Goal: Task Accomplishment & Management: Use online tool/utility

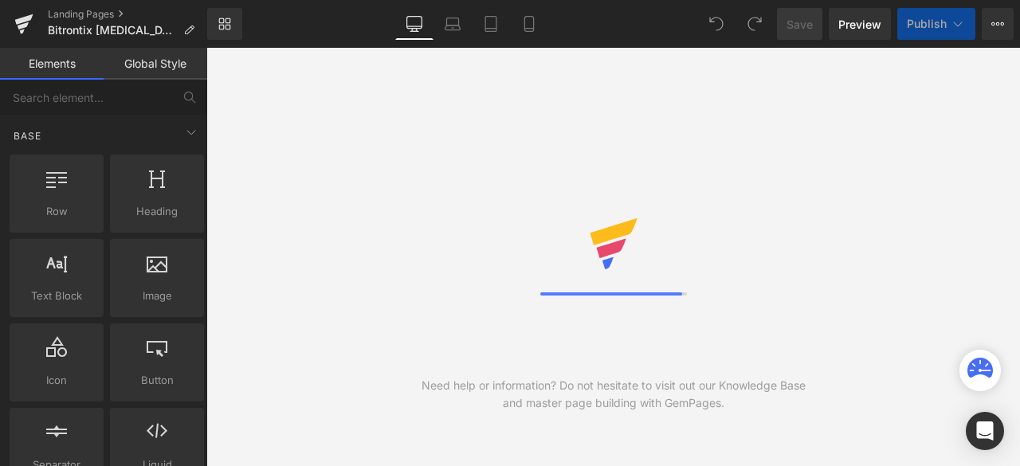
click at [529, 29] on icon at bounding box center [529, 29] width 9 height 0
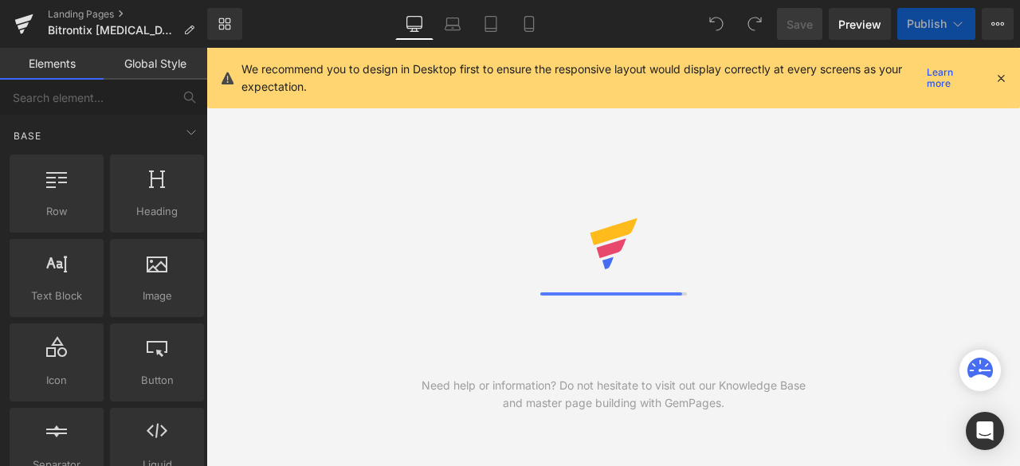
click at [1003, 74] on icon at bounding box center [1001, 78] width 14 height 14
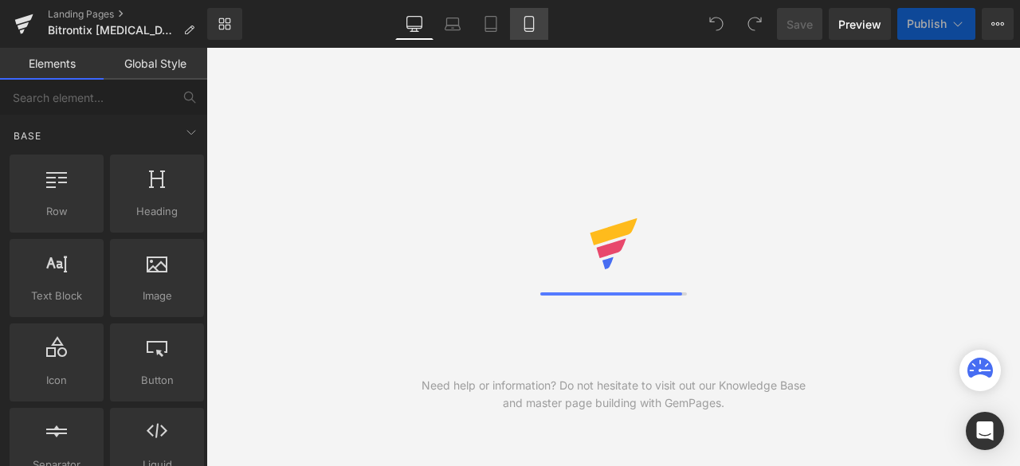
click at [522, 28] on icon at bounding box center [529, 24] width 16 height 16
click at [526, 21] on icon at bounding box center [529, 24] width 16 height 16
click at [528, 30] on icon at bounding box center [529, 24] width 16 height 16
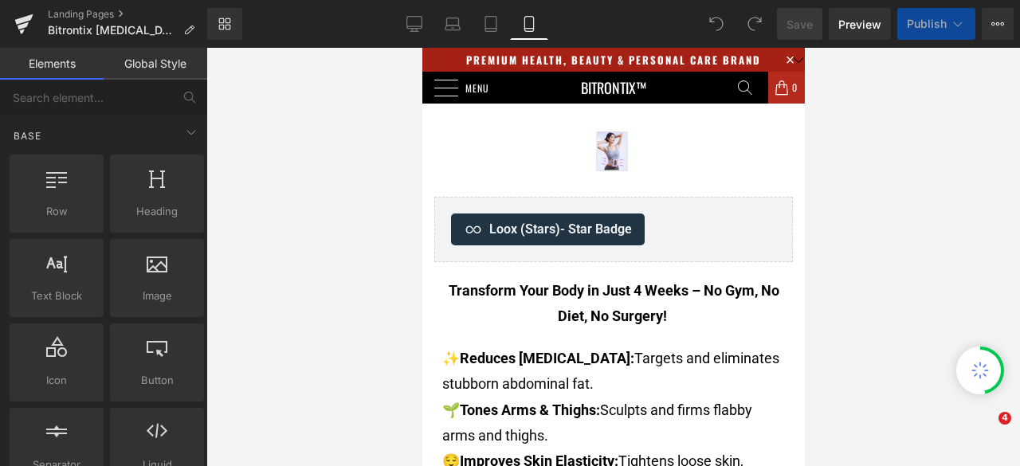
click at [528, 30] on icon at bounding box center [529, 24] width 16 height 16
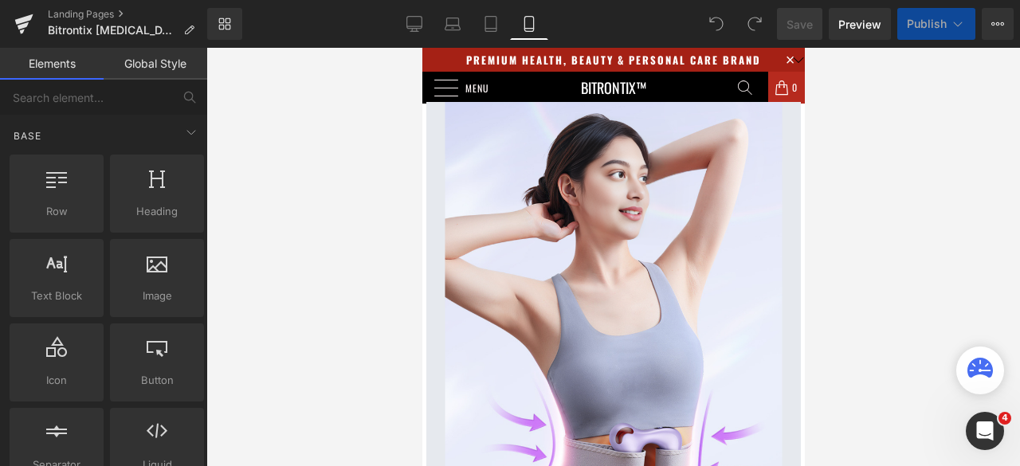
scroll to position [872, 0]
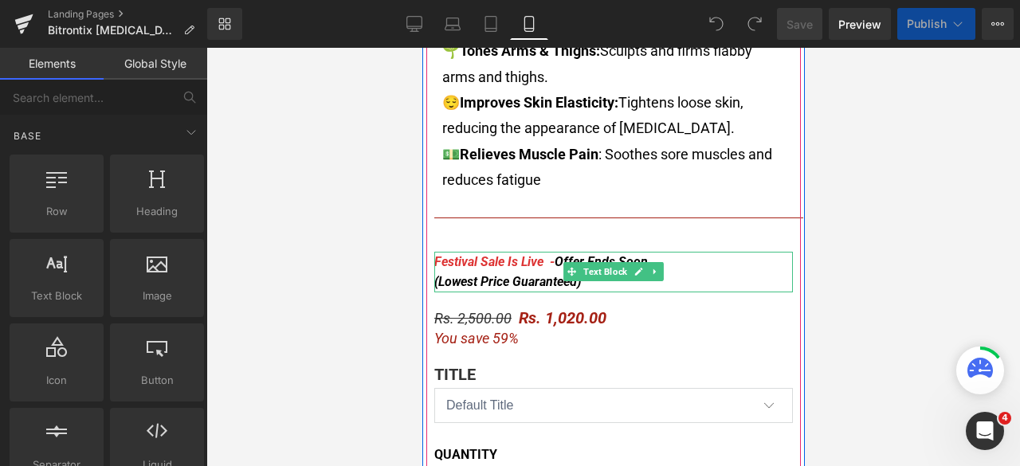
click at [470, 252] on div at bounding box center [613, 254] width 359 height 4
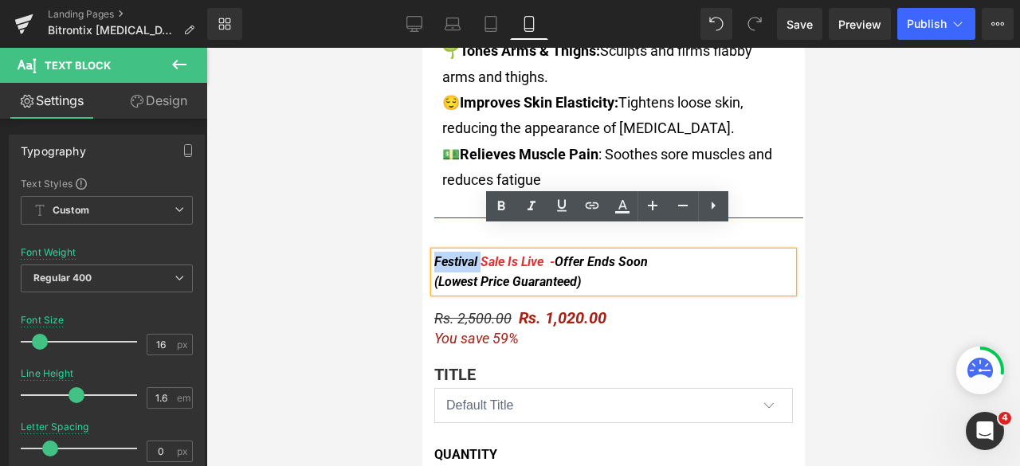
click at [434, 254] on span "Festival Sale Is Live -" at bounding box center [494, 261] width 120 height 15
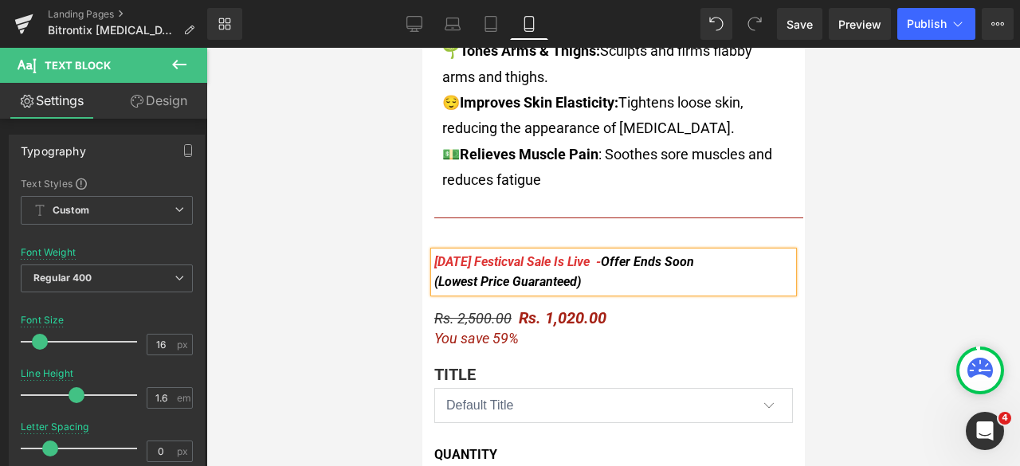
click at [507, 254] on span "Navratri Festicval Sale Is Live -" at bounding box center [517, 261] width 167 height 15
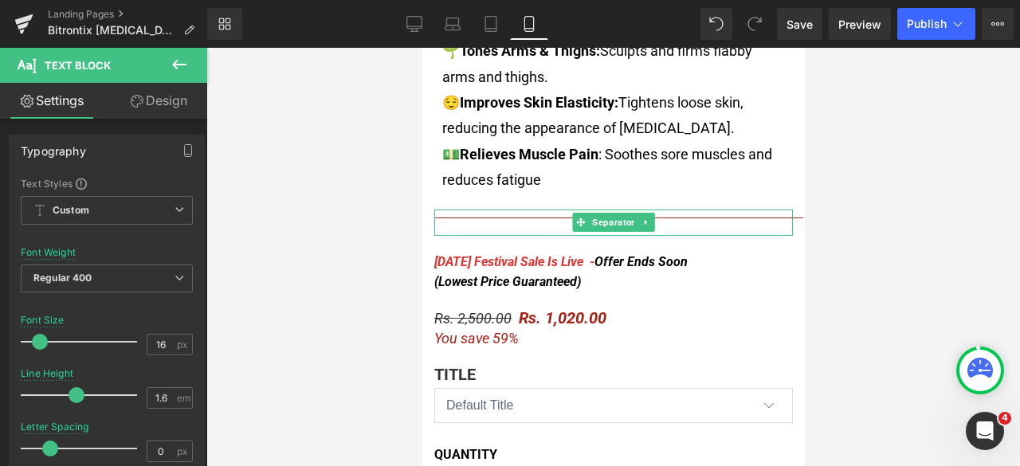
click at [872, 226] on div at bounding box center [613, 257] width 814 height 419
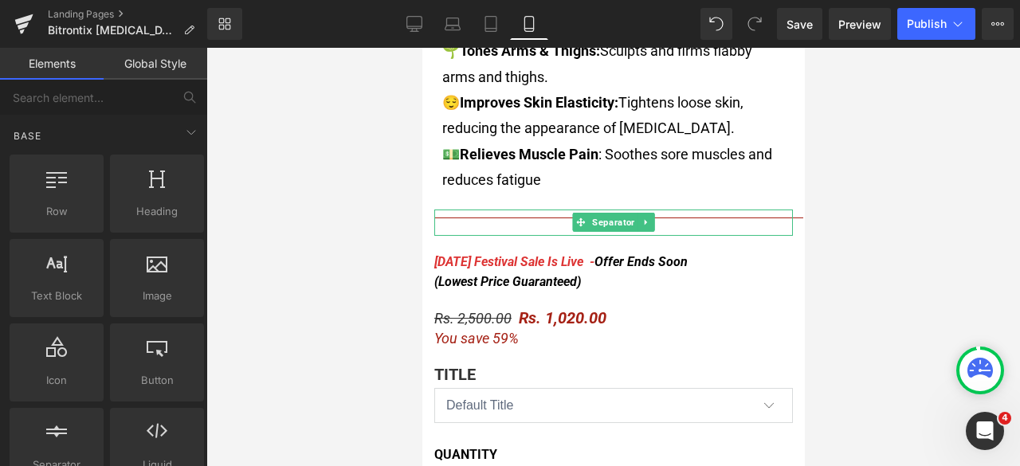
click at [879, 243] on div at bounding box center [613, 257] width 814 height 419
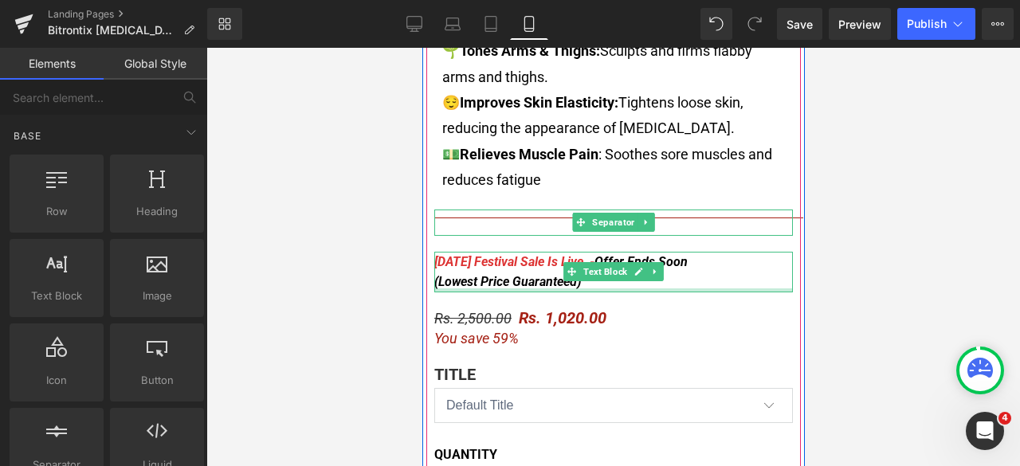
click at [596, 262] on div "Navratri Festival Sale Is Live - Offer Ends Soon (Lowest Price Guaranteed)" at bounding box center [613, 272] width 359 height 41
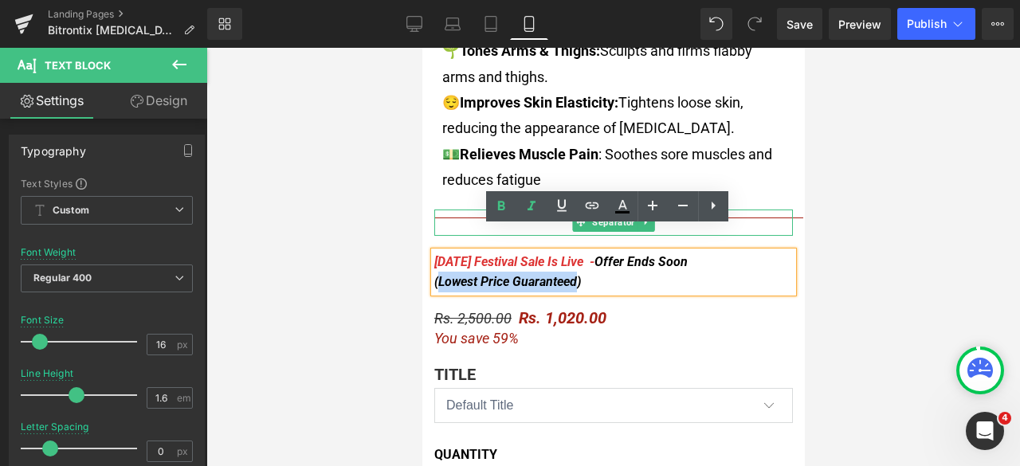
drag, startPoint x: 571, startPoint y: 256, endPoint x: 432, endPoint y: 249, distance: 138.9
click at [434, 252] on div "Navratri Festival Sale Is Live - Offer Ends Soon (Lowest Price Guaranteed)" at bounding box center [613, 272] width 359 height 41
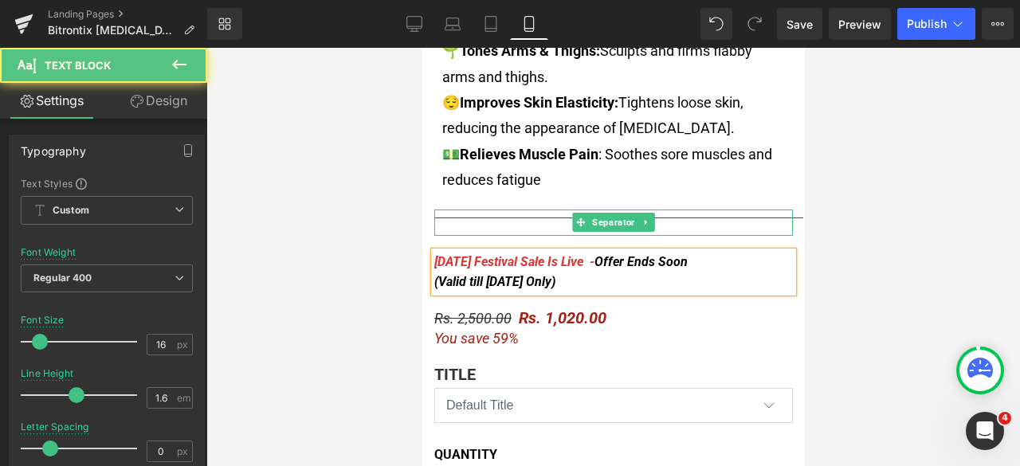
click at [466, 262] on span "Offer Ends Soon (Valid till Sunday Only)" at bounding box center [561, 272] width 254 height 36
drag, startPoint x: 463, startPoint y: 259, endPoint x: 433, endPoint y: 257, distance: 30.4
click at [434, 257] on span "Offer Ends Soon (Valid Till Sunday Only)" at bounding box center [561, 272] width 254 height 36
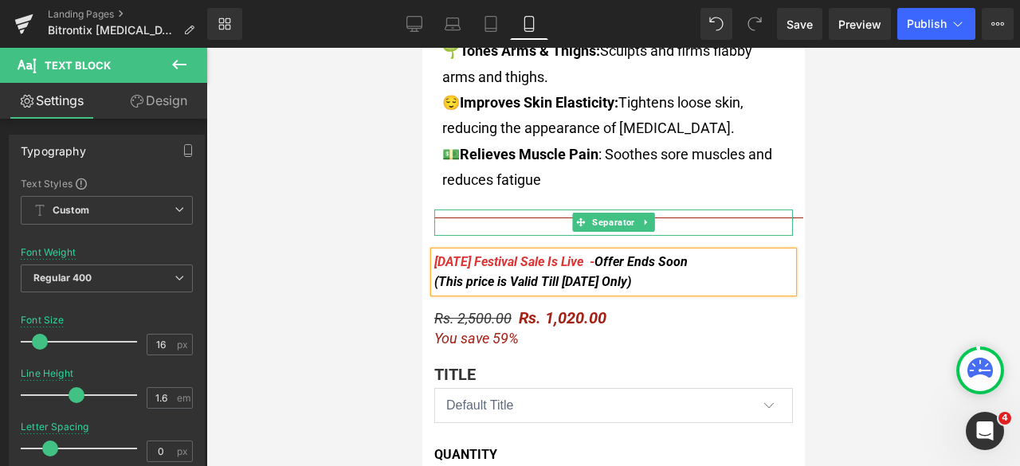
click at [462, 261] on span "Offer Ends Soon (This price is Valid Till Sunday Only)" at bounding box center [561, 272] width 254 height 36
click at [495, 258] on span "Offer Ends Soon (This Price is Valid Till Sunday Only)" at bounding box center [561, 272] width 254 height 36
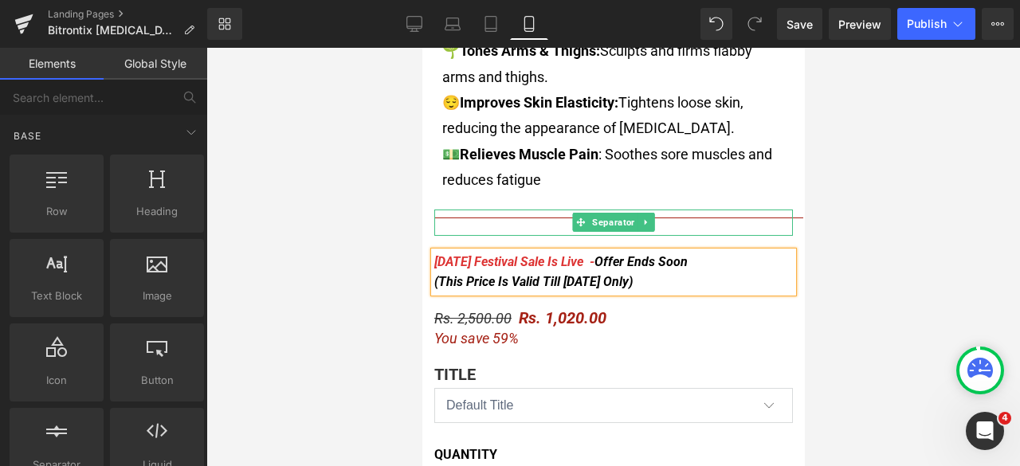
click at [898, 205] on div at bounding box center [613, 257] width 814 height 419
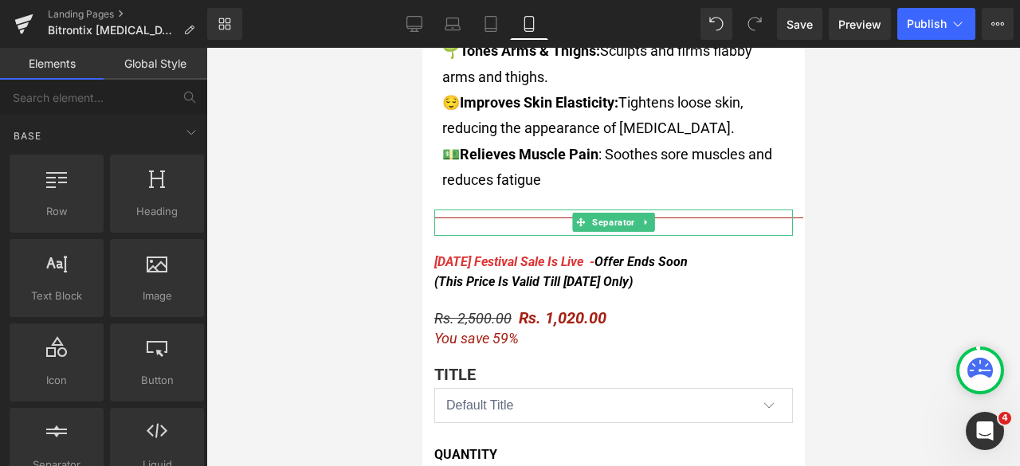
click at [874, 178] on div at bounding box center [613, 257] width 814 height 419
click at [875, 181] on div at bounding box center [613, 257] width 814 height 419
click at [863, 197] on div at bounding box center [613, 257] width 814 height 419
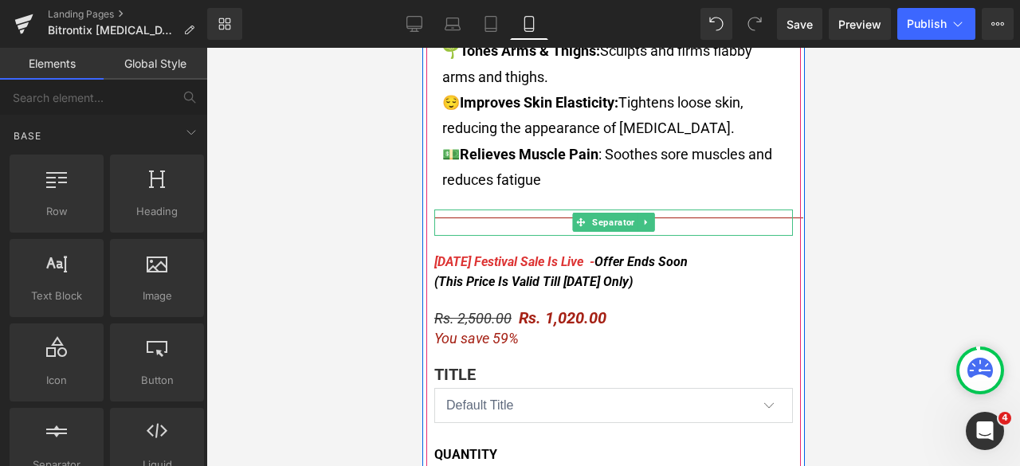
click at [639, 261] on div "Navratri Festival Sale Is Live - Offer Ends Soon (This Price Is Valid Till Sund…" at bounding box center [613, 272] width 359 height 41
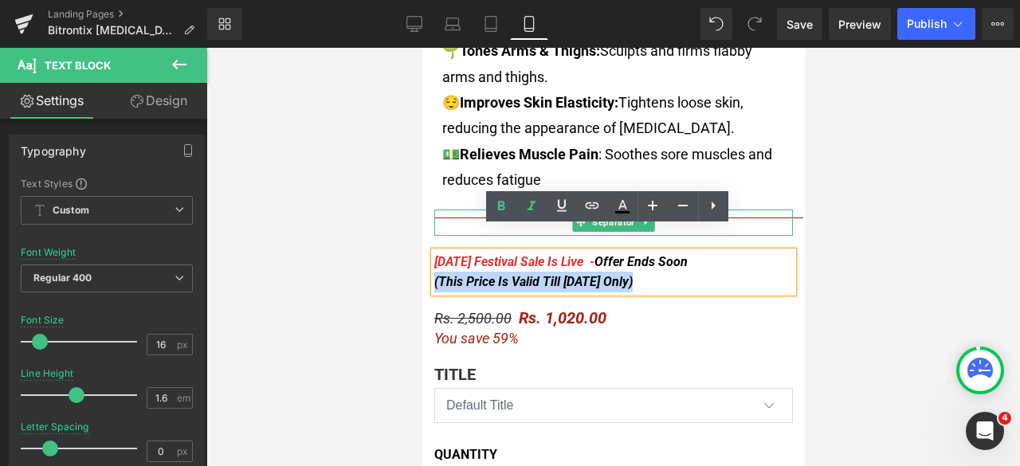
drag, startPoint x: 642, startPoint y: 261, endPoint x: 428, endPoint y: 260, distance: 213.7
click at [434, 260] on div "Navratri Festival Sale Is Live - Offer Ends Soon (This Price Is Valid Till Sund…" at bounding box center [613, 272] width 359 height 41
copy span "(This Price Is Valid Till [DATE] Only)"
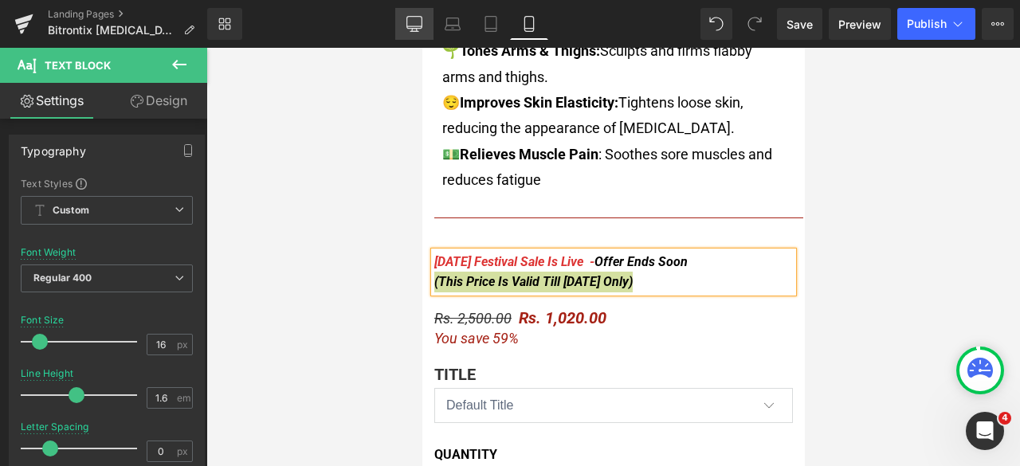
click at [423, 33] on link "Desktop" at bounding box center [414, 24] width 38 height 32
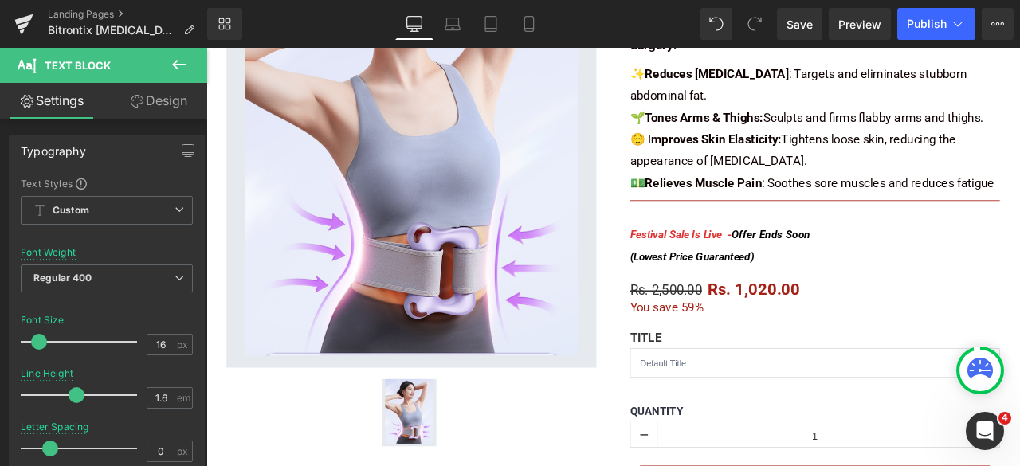
scroll to position [319, 0]
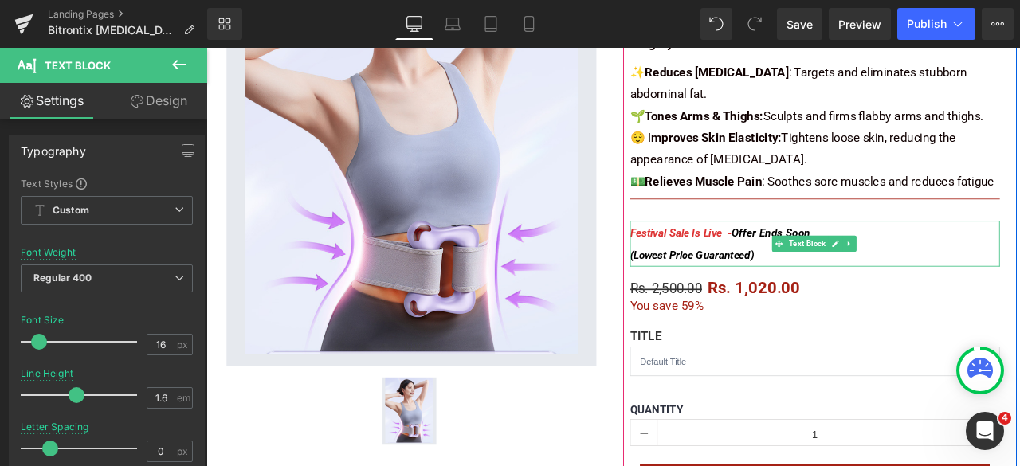
click at [879, 295] on div "Festival Sale Is Live - Offer Ends Soon (Lowest Price Guaranteed)" at bounding box center [928, 281] width 438 height 54
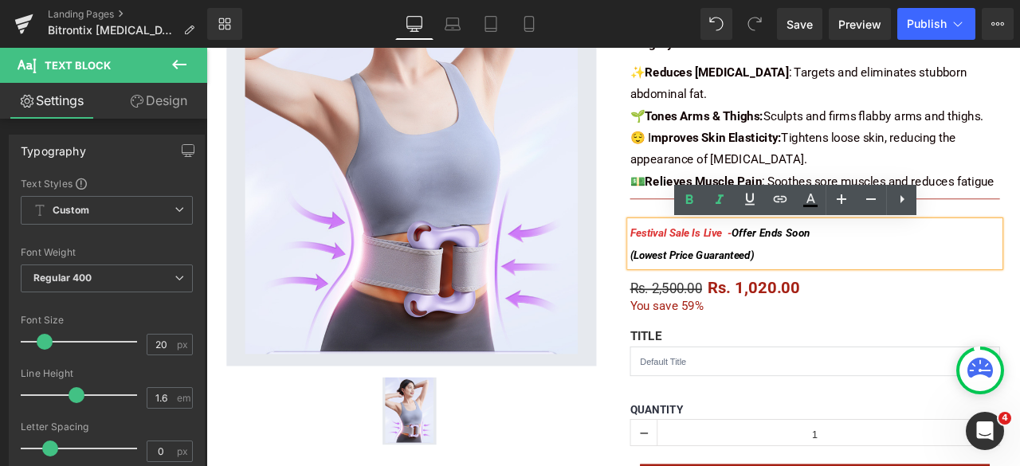
drag, startPoint x: 883, startPoint y: 290, endPoint x: 702, endPoint y: 293, distance: 181.0
click at [709, 293] on div "Festival Sale Is Live - Offer Ends Soon (Lowest Price Guaranteed)" at bounding box center [928, 281] width 438 height 54
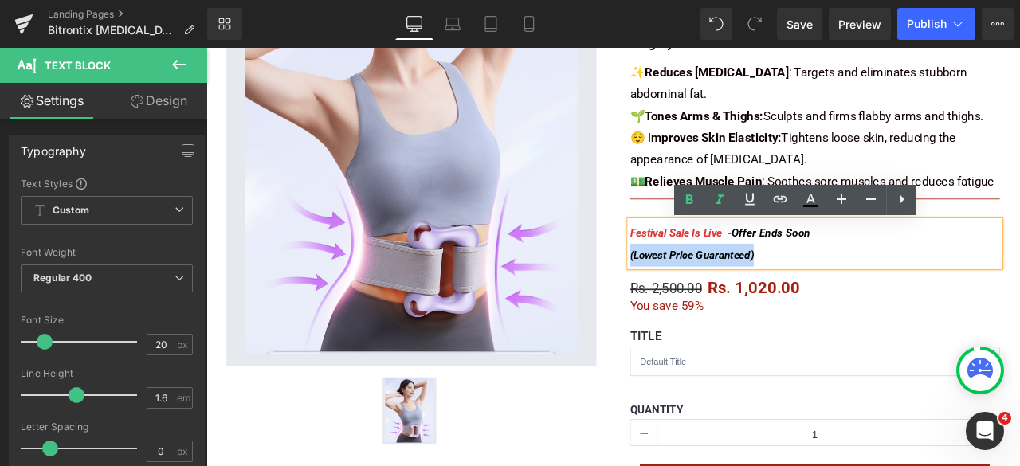
drag, startPoint x: 702, startPoint y: 297, endPoint x: 690, endPoint y: 298, distance: 11.3
click at [690, 298] on div "Bitrontix Belly Fat Burner & Body Shaper (P) Title Loox Product Page + Stars - …" at bounding box center [928, 266] width 478 height 792
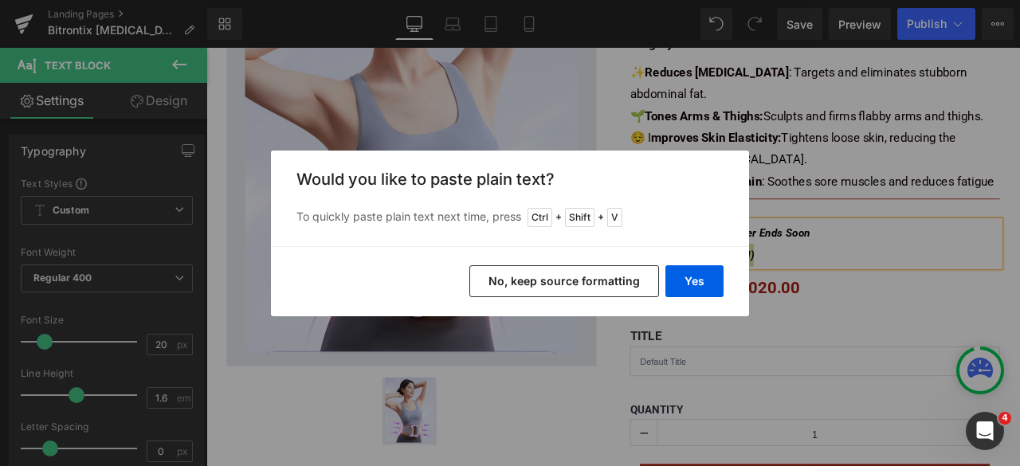
click at [625, 278] on button "No, keep source formatting" at bounding box center [565, 281] width 190 height 32
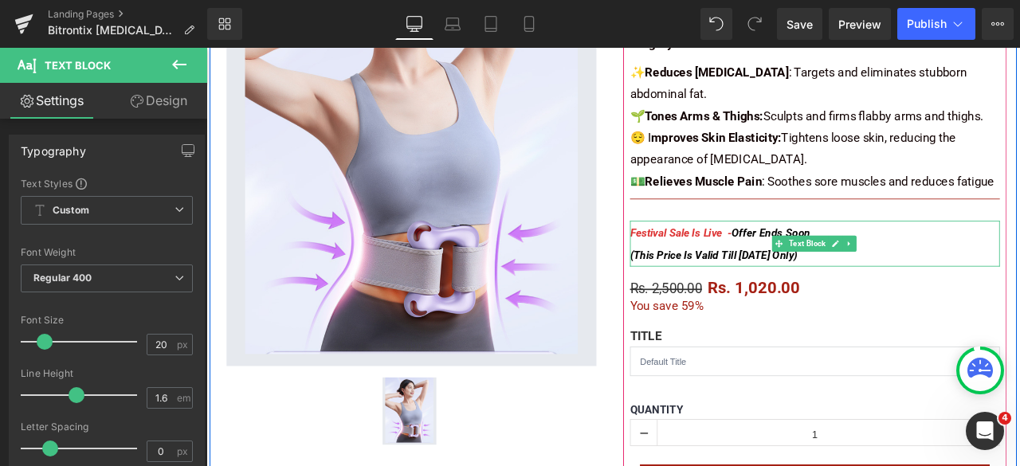
click at [792, 277] on div "Festival Sale Is Live - Offer Ends Soon (This Price Is Valid Till Sunday Only)" at bounding box center [928, 281] width 438 height 54
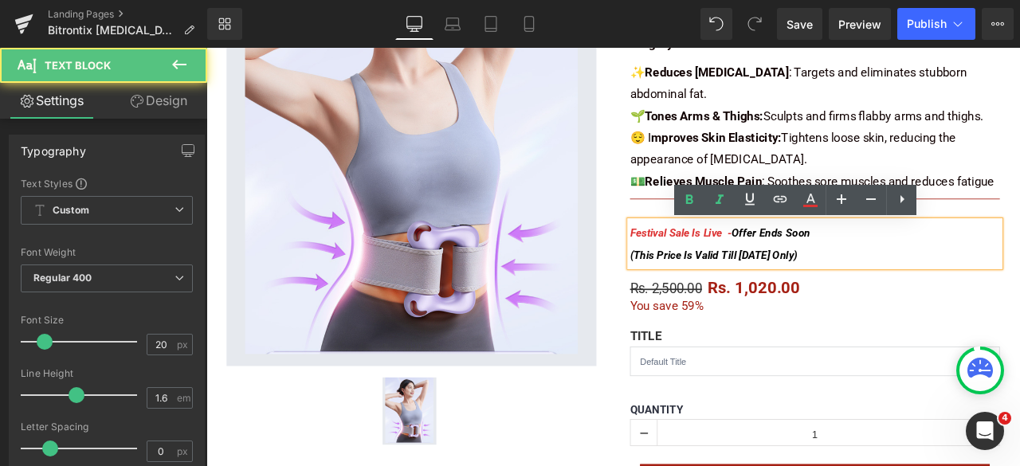
click at [709, 269] on span "Festival Sale Is Live -" at bounding box center [769, 267] width 120 height 15
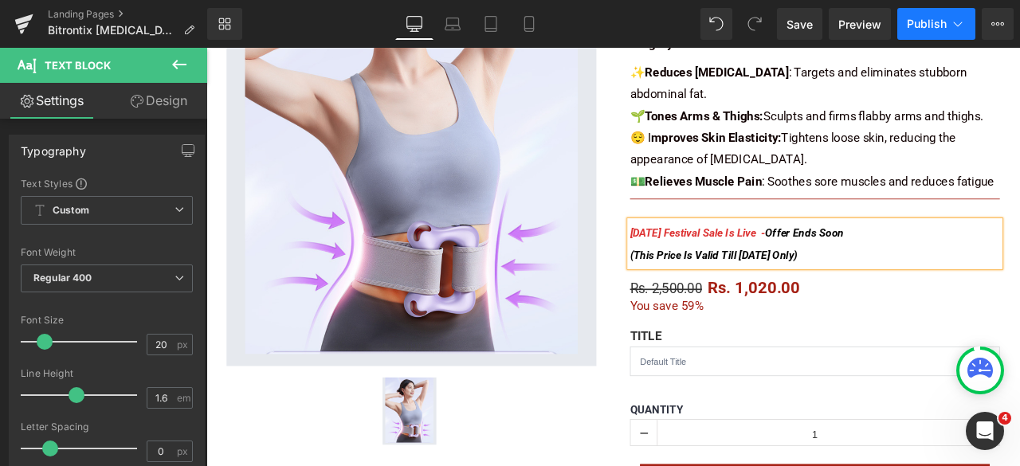
click at [934, 22] on span "Publish" at bounding box center [927, 24] width 40 height 13
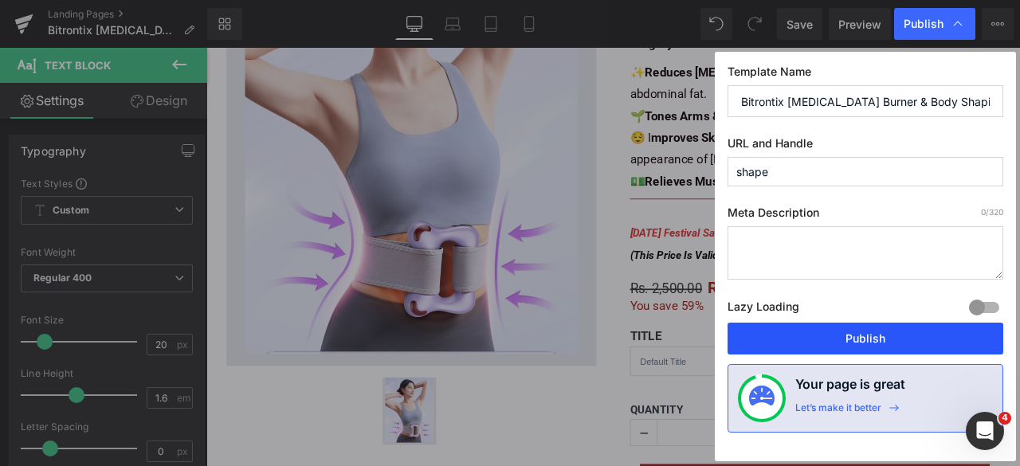
drag, startPoint x: 851, startPoint y: 336, endPoint x: 681, endPoint y: 298, distance: 174.8
click at [851, 336] on button "Publish" at bounding box center [866, 339] width 276 height 32
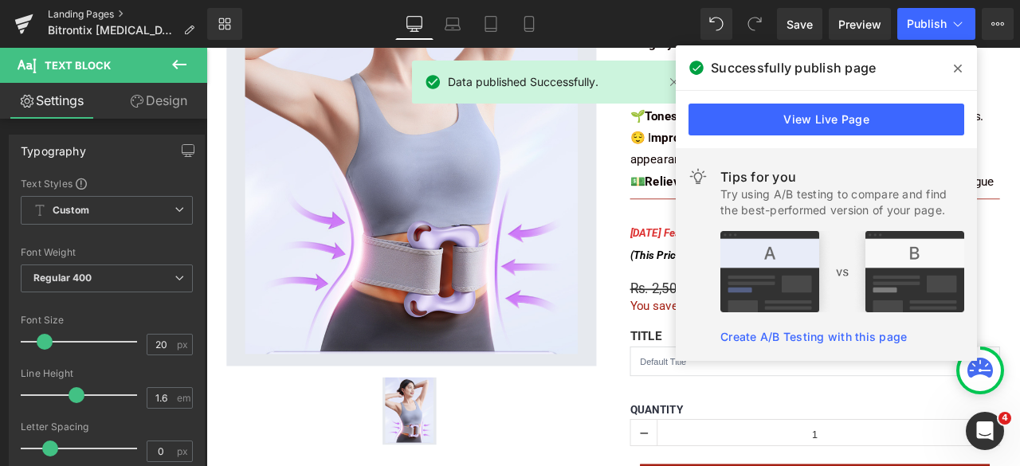
click at [92, 12] on link "Landing Pages" at bounding box center [127, 14] width 159 height 13
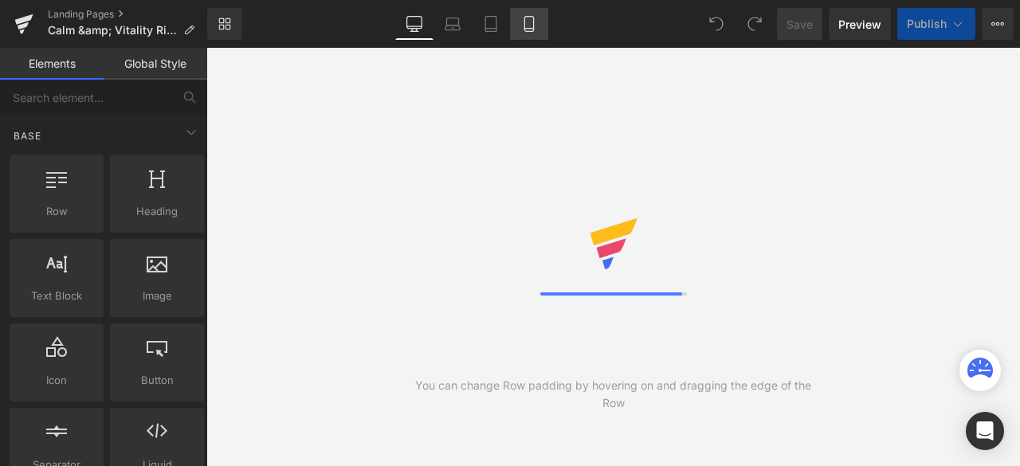
click at [533, 23] on icon at bounding box center [529, 24] width 16 height 16
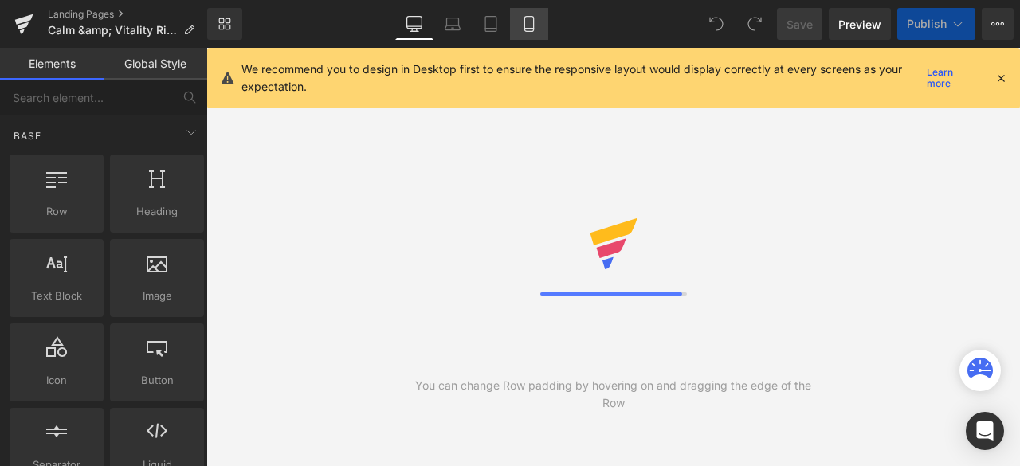
click at [531, 23] on icon at bounding box center [529, 24] width 16 height 16
click at [1006, 77] on icon at bounding box center [1001, 78] width 14 height 14
click at [529, 26] on icon at bounding box center [529, 24] width 16 height 16
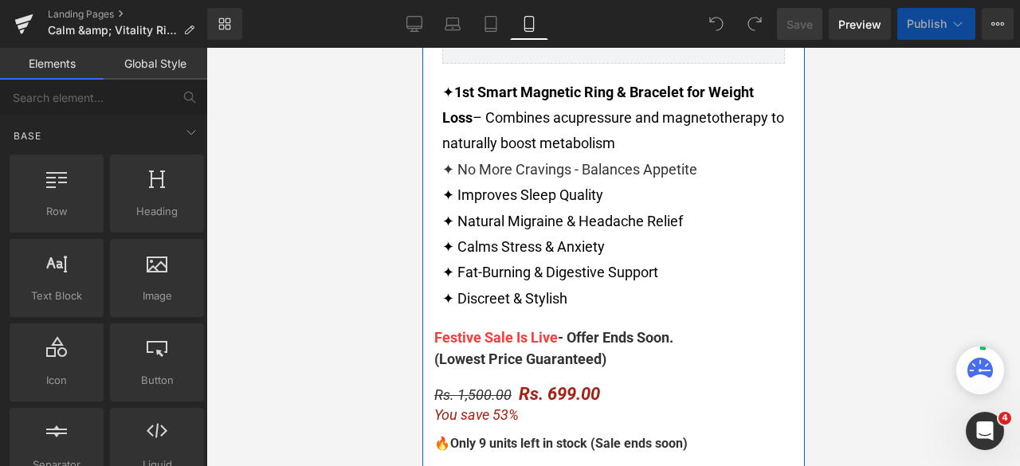
scroll to position [689, 0]
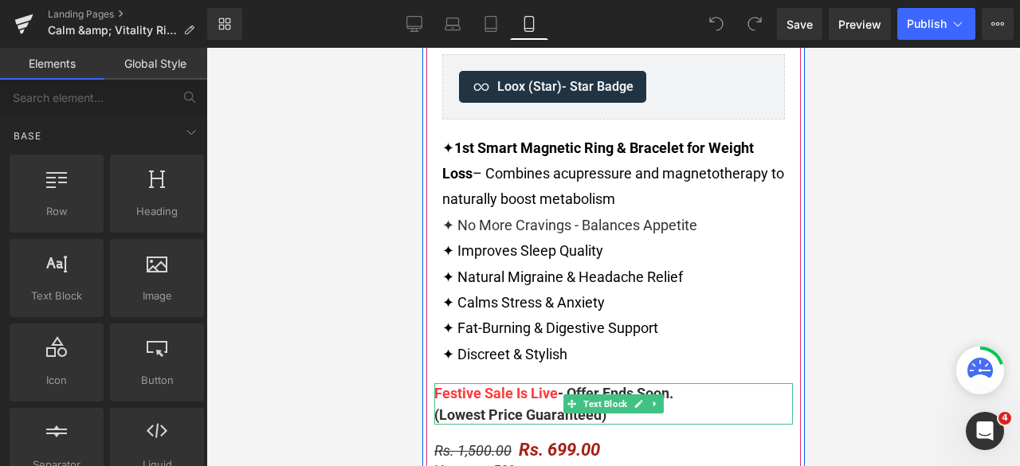
click at [437, 392] on span "Festive Sale Is Live" at bounding box center [496, 393] width 124 height 17
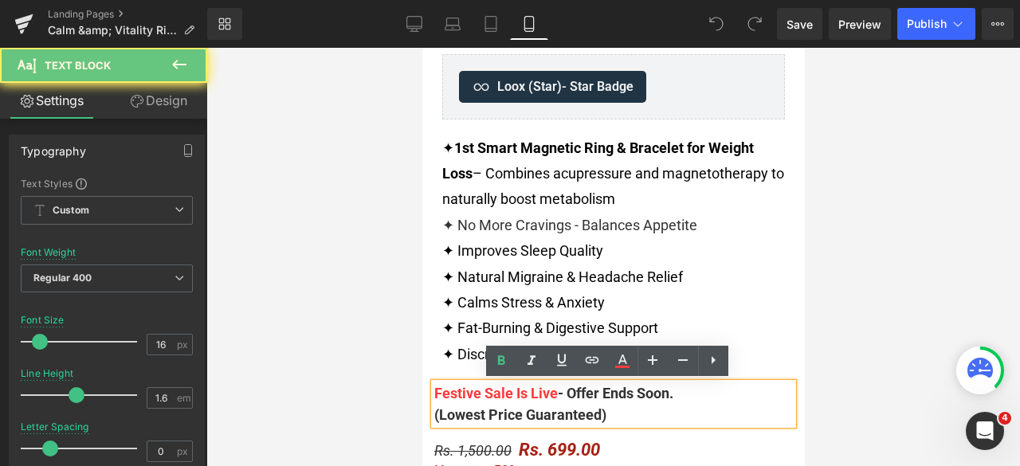
click at [434, 391] on span "Festive Sale Is Live" at bounding box center [496, 393] width 124 height 17
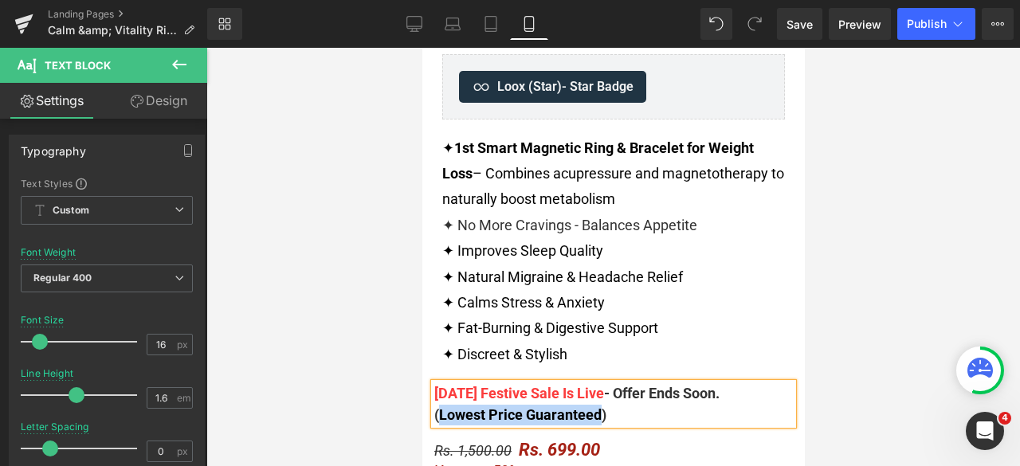
drag, startPoint x: 595, startPoint y: 415, endPoint x: 434, endPoint y: 412, distance: 160.3
click at [434, 412] on span "(Lowest Price Guaranteed)" at bounding box center [520, 415] width 172 height 17
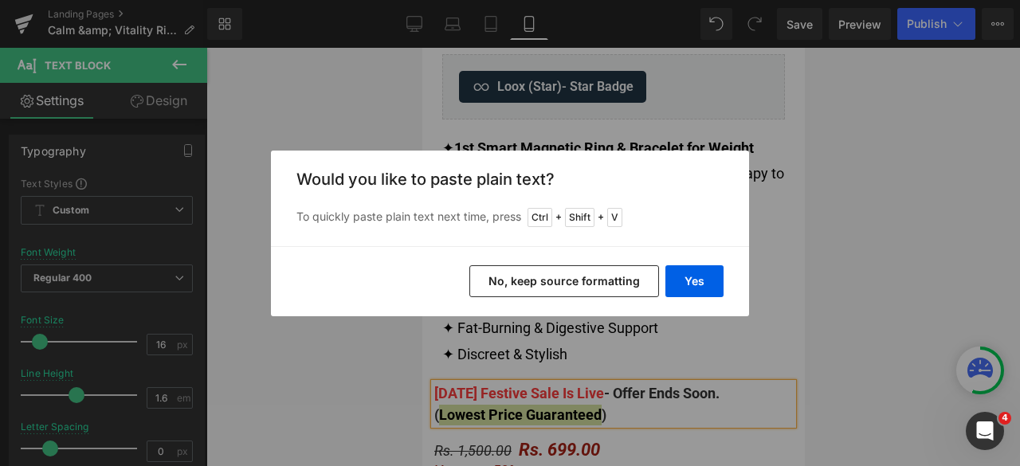
click at [579, 278] on button "No, keep source formatting" at bounding box center [565, 281] width 190 height 32
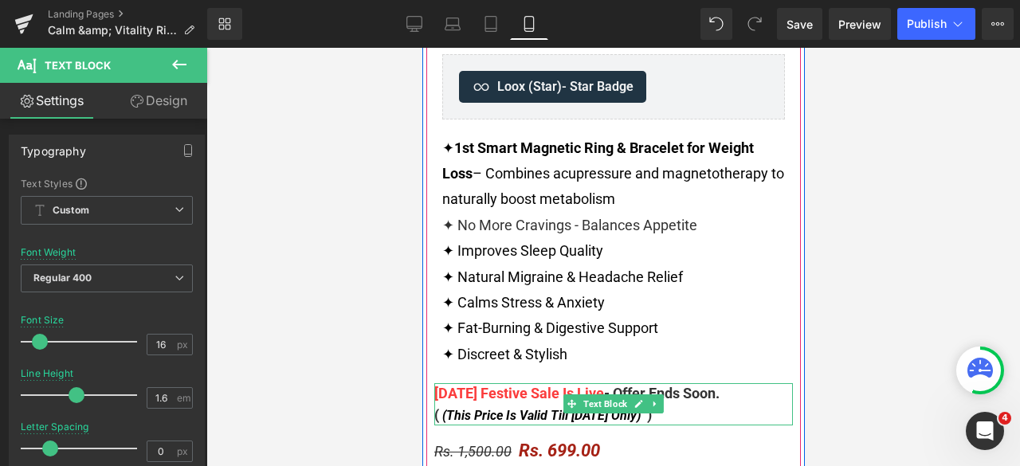
click at [679, 416] on div "( (This Price Is Valid Till [DATE] Only) )" at bounding box center [613, 416] width 359 height 22
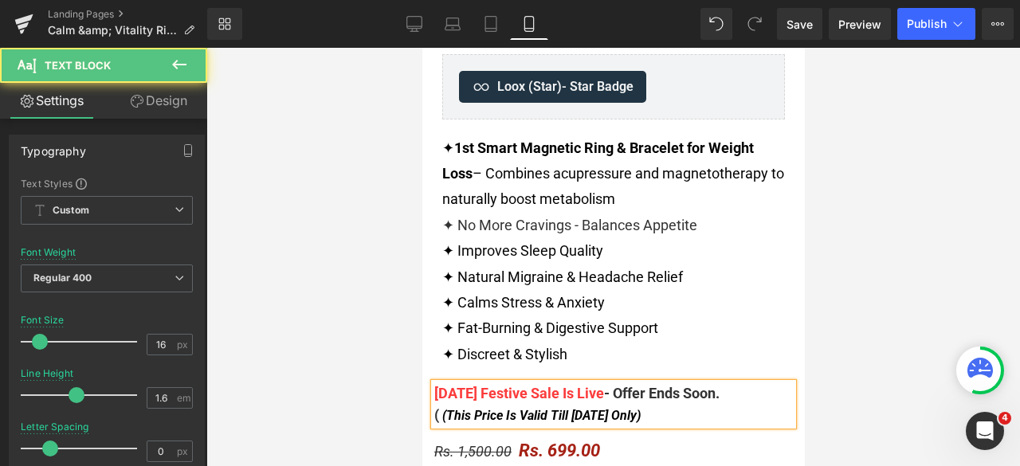
drag, startPoint x: 437, startPoint y: 412, endPoint x: 446, endPoint y: 412, distance: 8.8
click at [442, 412] on span "(This Price Is Valid Till [DATE] Only)" at bounding box center [541, 415] width 199 height 15
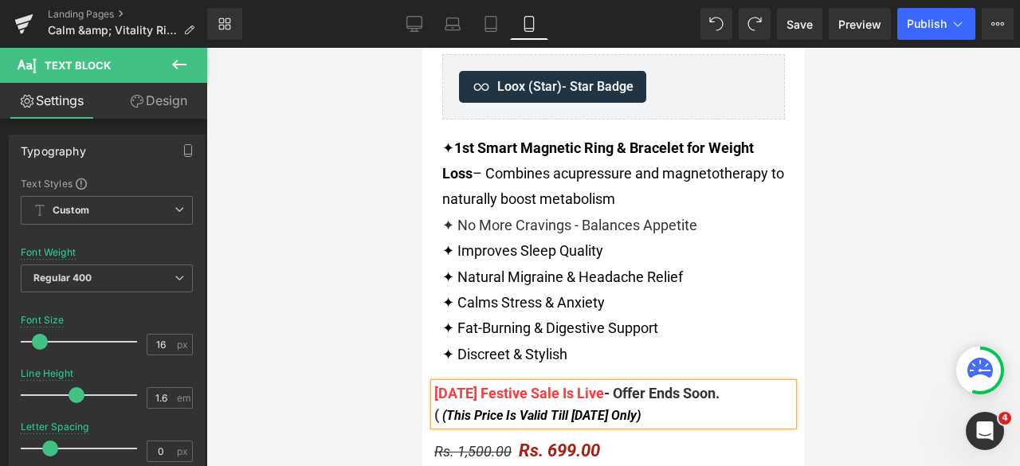
click at [442, 417] on span "(This Price Is Valid Till [DATE] Only)" at bounding box center [541, 415] width 199 height 15
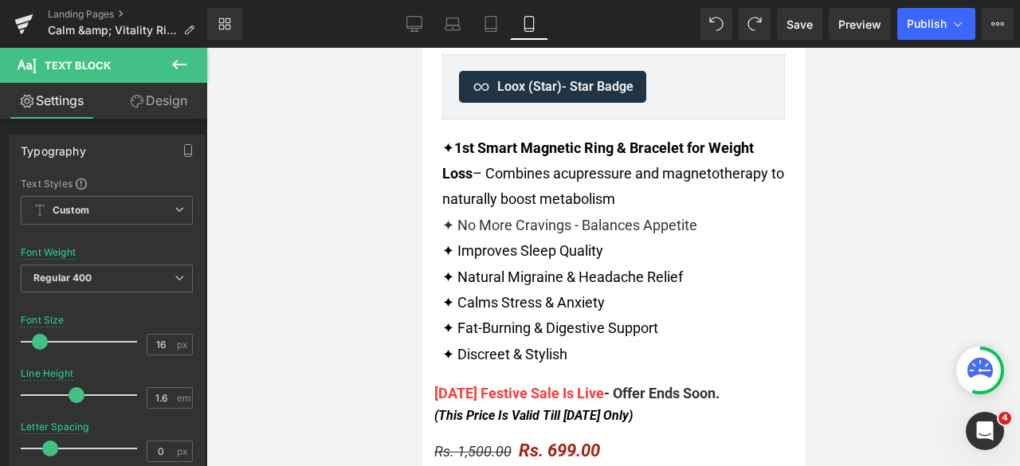
click at [871, 325] on div at bounding box center [613, 257] width 814 height 419
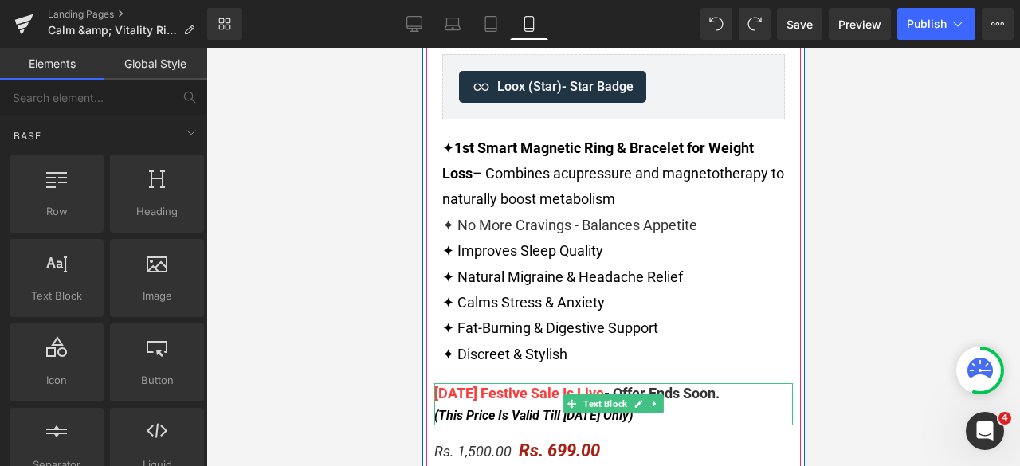
click at [705, 412] on div "(This Price Is Valid Till [DATE] Only)" at bounding box center [613, 416] width 359 height 22
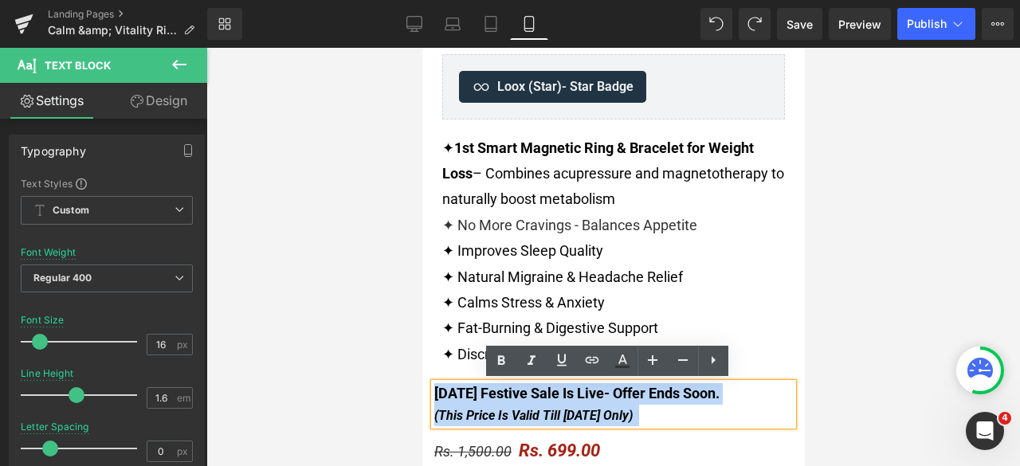
drag, startPoint x: 686, startPoint y: 416, endPoint x: 427, endPoint y: 393, distance: 260.1
click at [434, 393] on div "[DATE] Festive Sale Is Live - Offer Ends Soon. (This Price Is Valid Till [DATE]…" at bounding box center [613, 404] width 359 height 42
copy div "[DATE] Festive Sale Is Live - Offer Ends Soon. (This Price Is Valid Till [DATE]…"
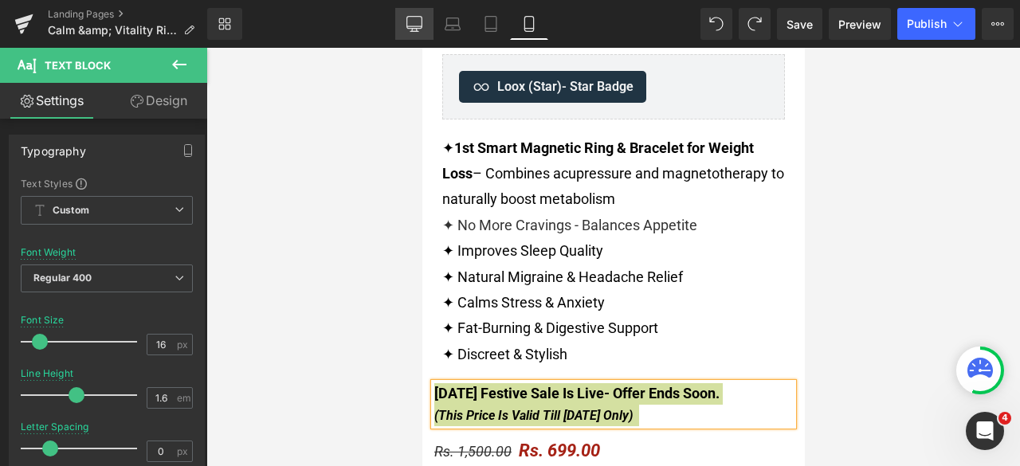
click at [416, 31] on icon at bounding box center [415, 31] width 8 height 0
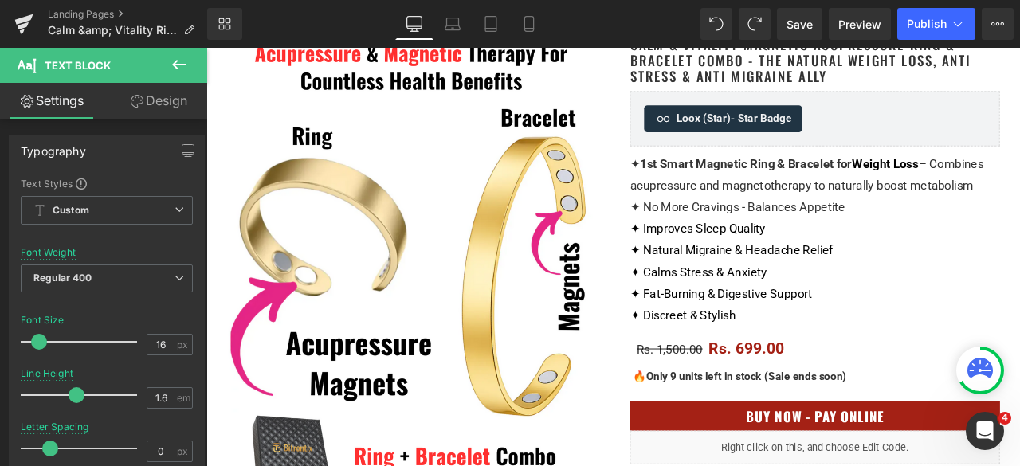
scroll to position [239, 0]
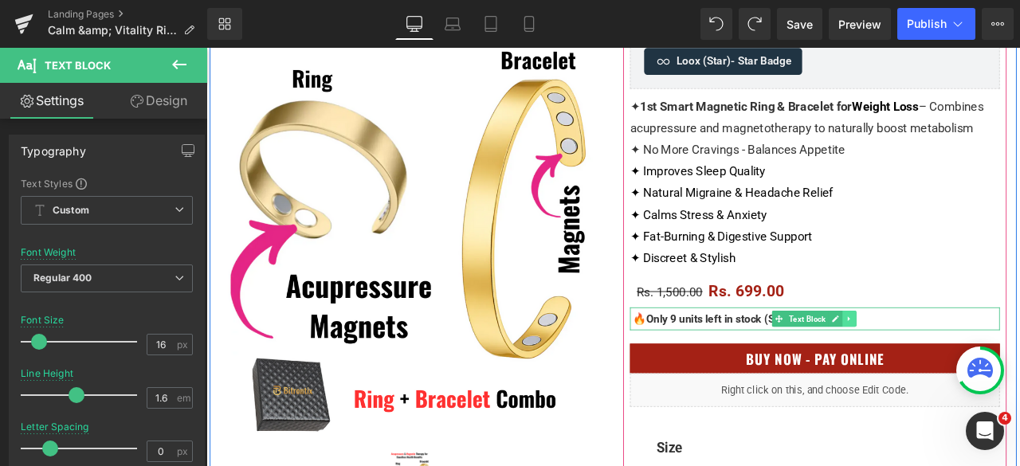
click at [964, 371] on icon at bounding box center [968, 369] width 9 height 10
click at [957, 369] on icon at bounding box center [960, 369] width 9 height 10
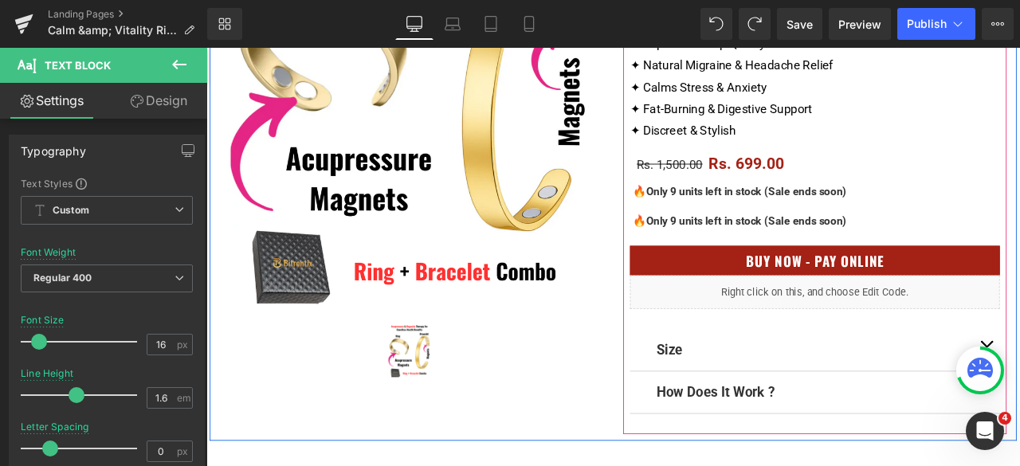
scroll to position [358, 0]
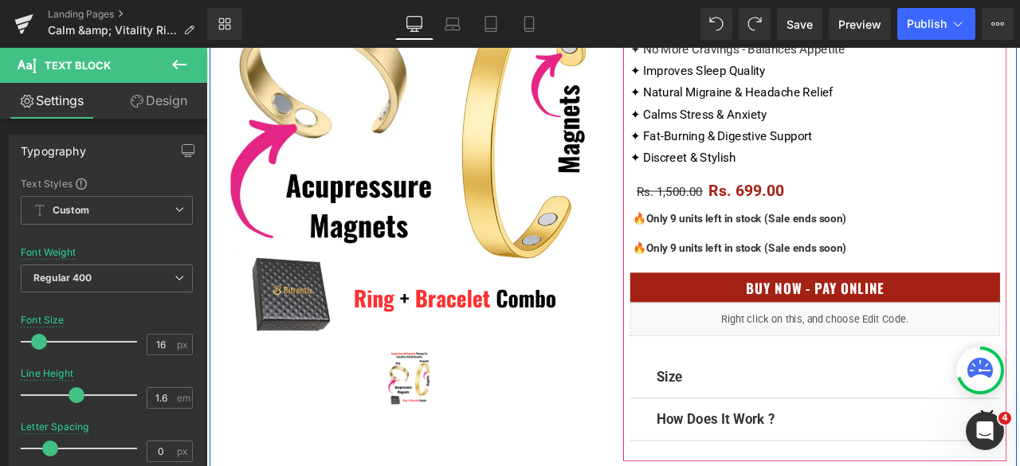
click at [899, 253] on div "🔥 Only 9 units left in stock (Sale ends soon) Text Block" at bounding box center [928, 250] width 438 height 27
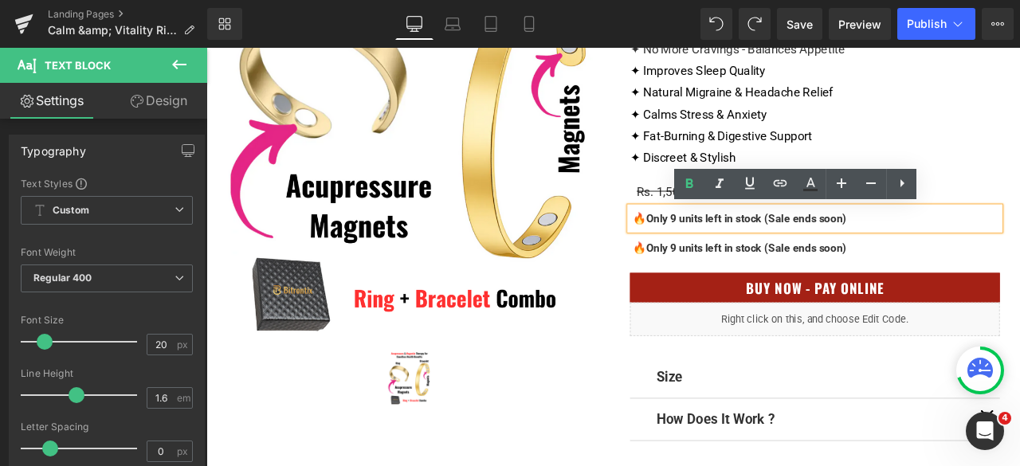
drag, startPoint x: 993, startPoint y: 253, endPoint x: 702, endPoint y: 250, distance: 290.2
click at [709, 250] on div "🔥 Only 9 units left in stock (Sale ends soon)" at bounding box center [928, 250] width 438 height 27
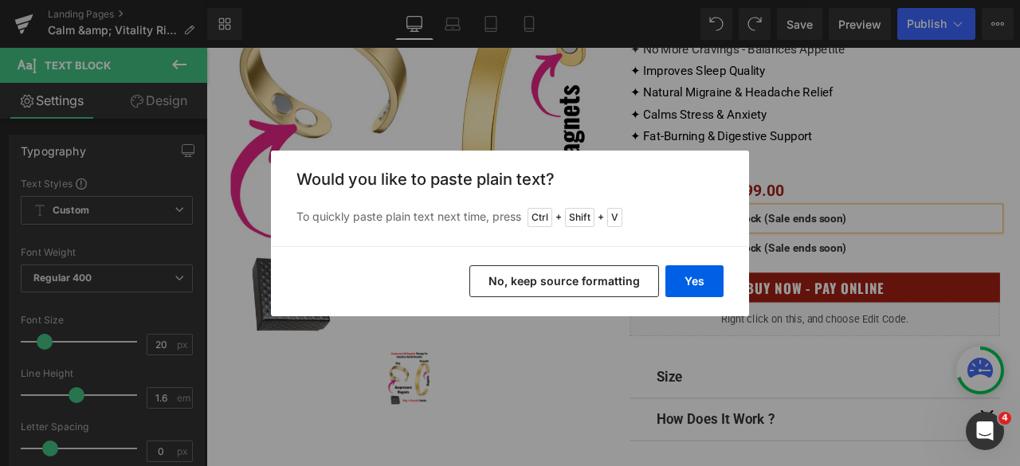
click at [608, 277] on button "No, keep source formatting" at bounding box center [565, 281] width 190 height 32
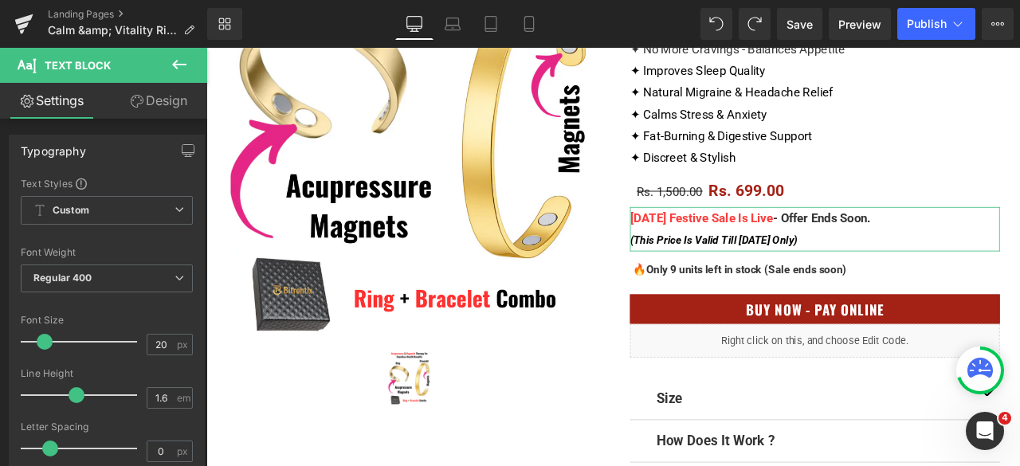
click at [161, 96] on link "Design" at bounding box center [159, 101] width 104 height 36
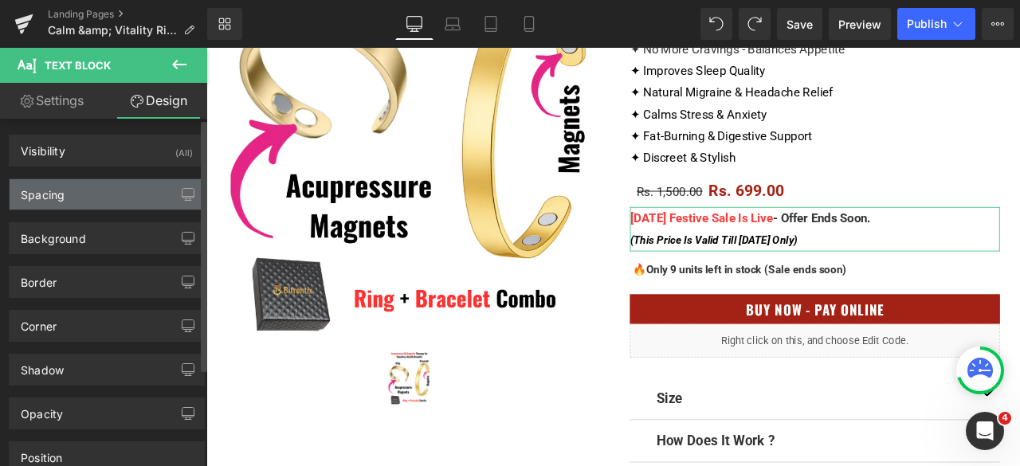
click at [92, 194] on div "Spacing" at bounding box center [107, 194] width 195 height 30
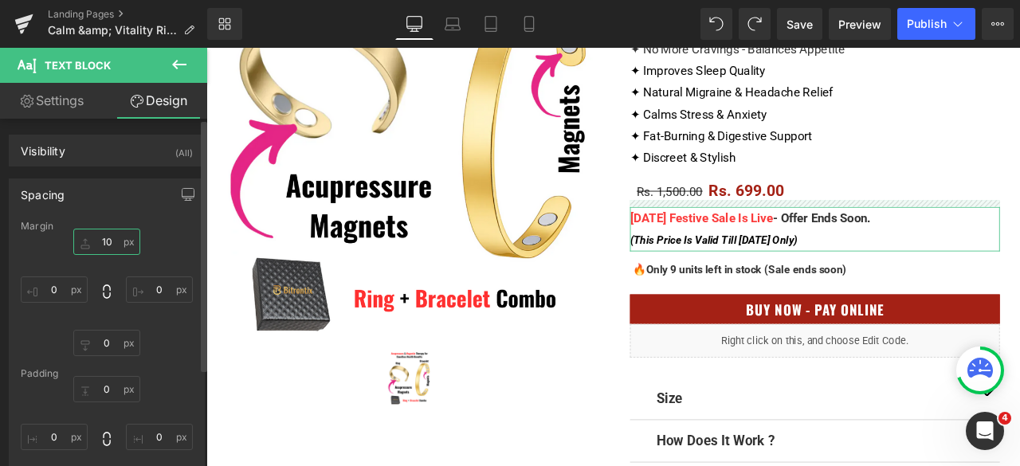
click at [112, 235] on input "10" at bounding box center [106, 242] width 67 height 26
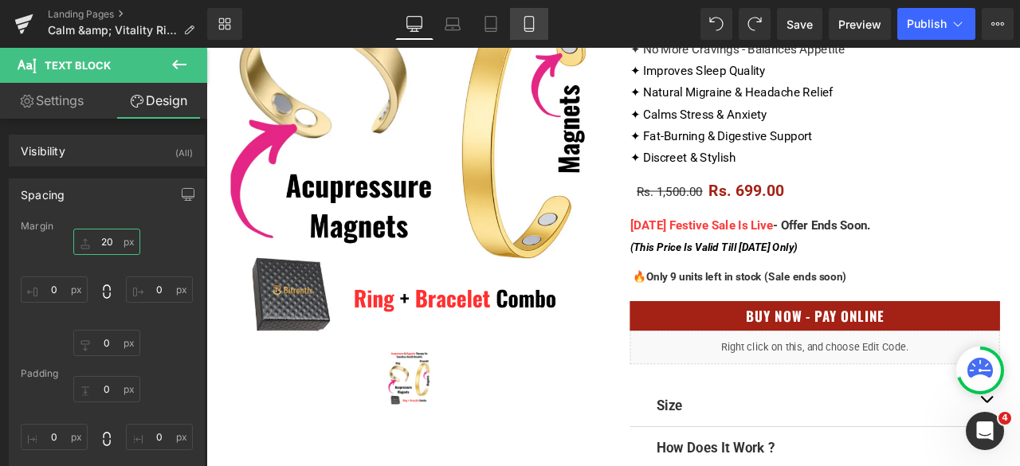
type input "20"
click at [533, 26] on icon at bounding box center [529, 24] width 16 height 16
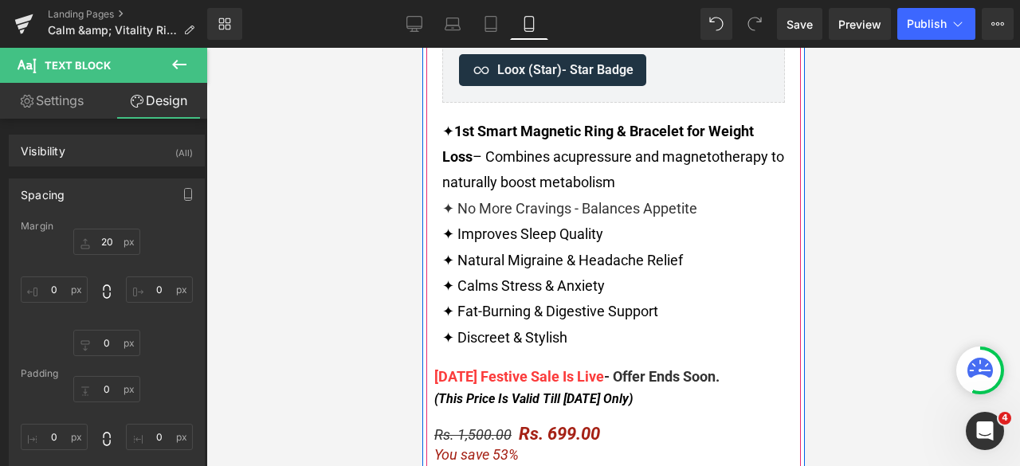
scroll to position [718, 0]
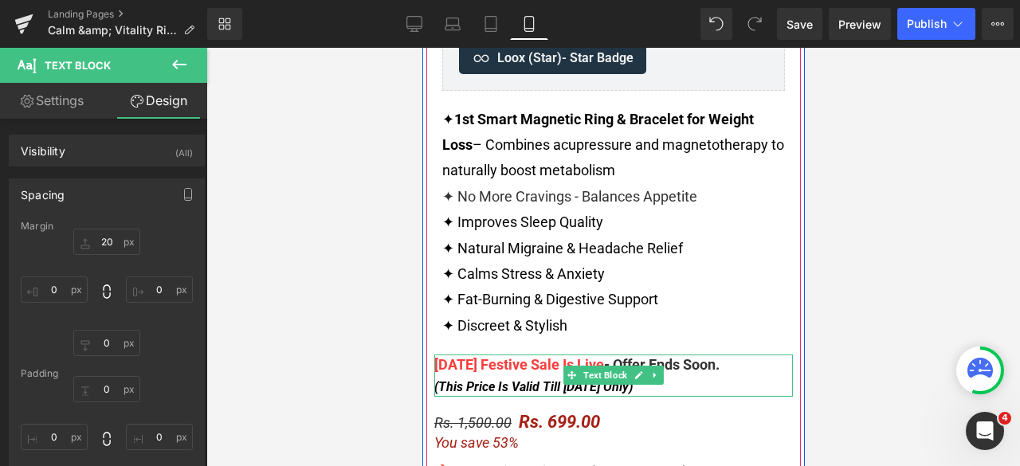
click at [526, 363] on span "[DATE] Festive Sale Is Live" at bounding box center [519, 364] width 170 height 17
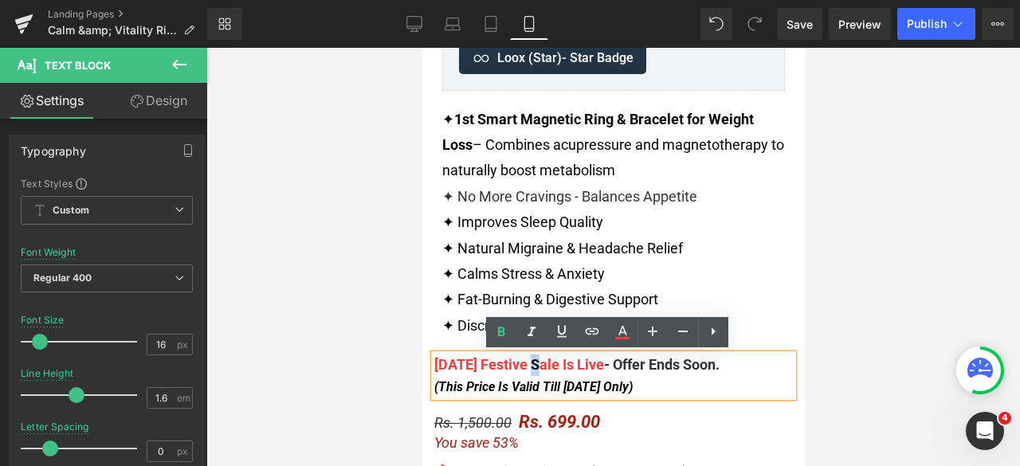
click at [524, 365] on span "[DATE] Festive Sale Is Live" at bounding box center [519, 364] width 170 height 17
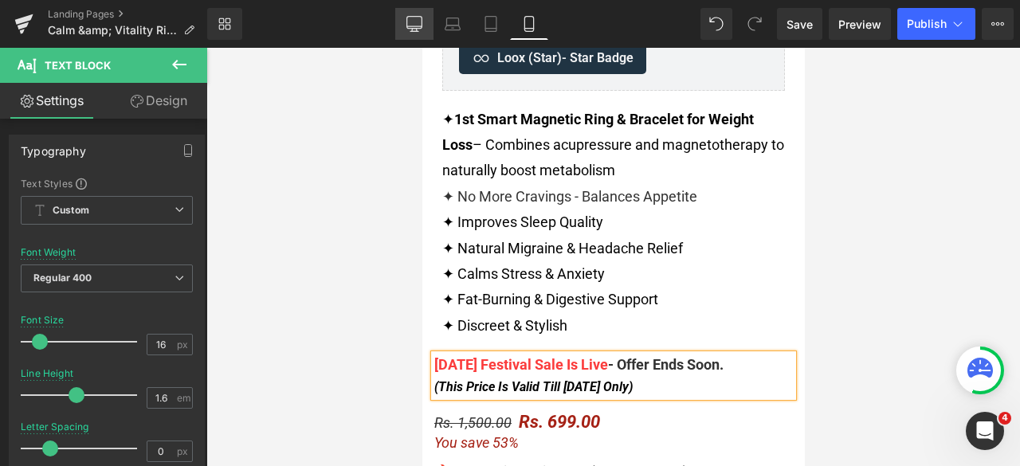
click at [422, 29] on icon at bounding box center [415, 24] width 16 height 16
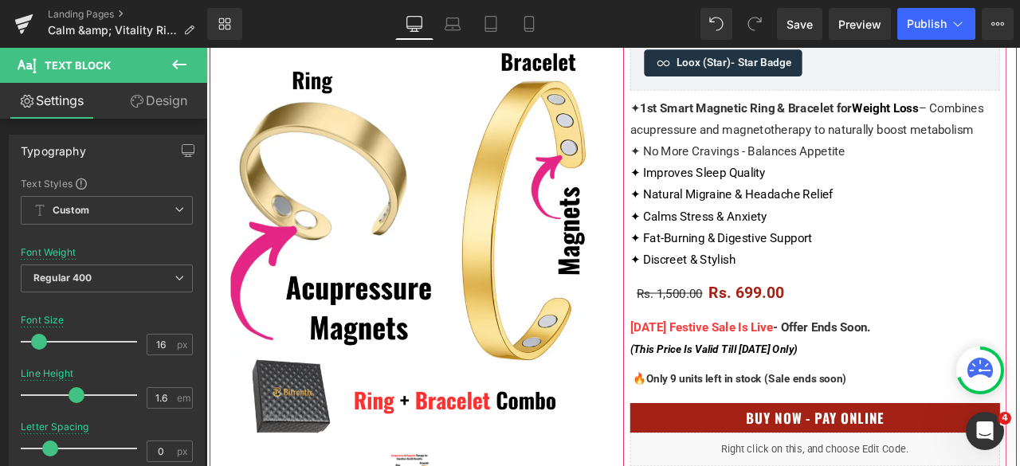
scroll to position [239, 0]
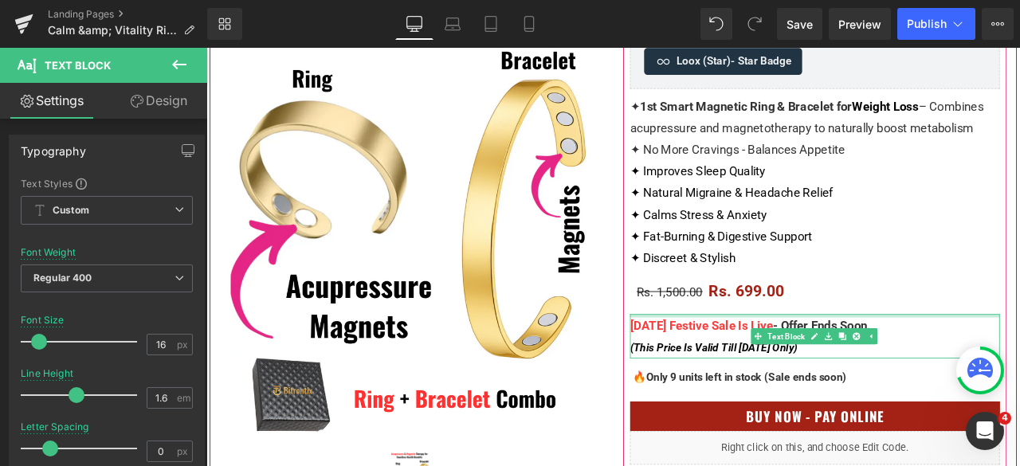
click at [804, 372] on span "[DATE] Festive Sale Is Live" at bounding box center [794, 376] width 170 height 17
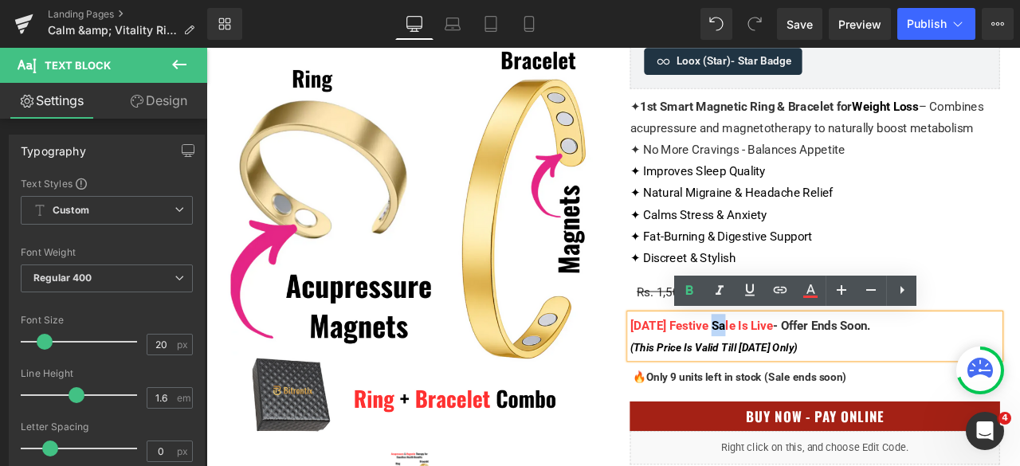
drag, startPoint x: 808, startPoint y: 379, endPoint x: 797, endPoint y: 377, distance: 10.5
click at [797, 377] on span "[DATE] Festive Sale Is Live" at bounding box center [794, 376] width 170 height 17
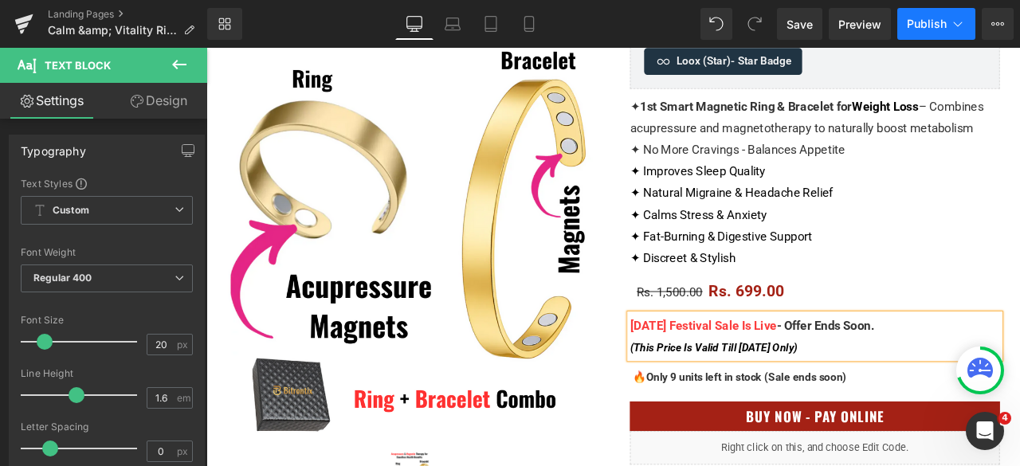
click at [921, 14] on button "Publish" at bounding box center [937, 24] width 78 height 32
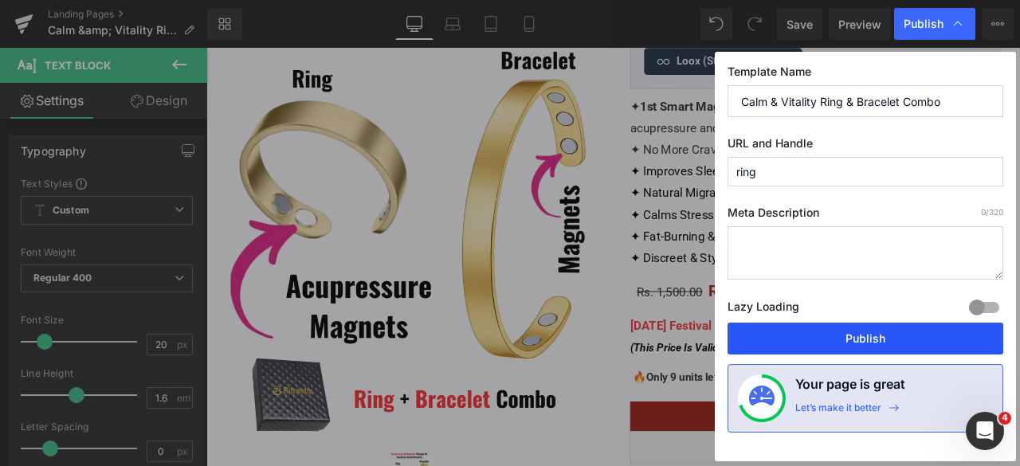
click at [888, 336] on button "Publish" at bounding box center [866, 339] width 276 height 32
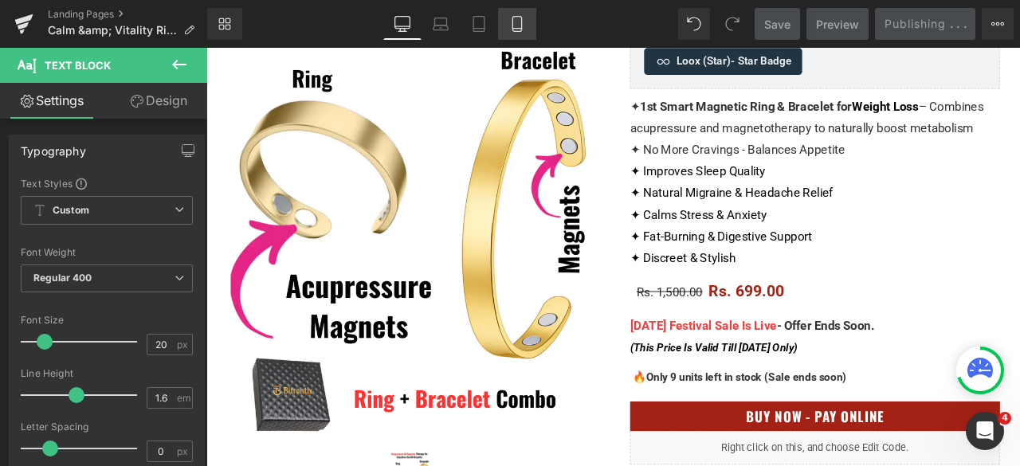
click at [517, 22] on icon at bounding box center [517, 24] width 16 height 16
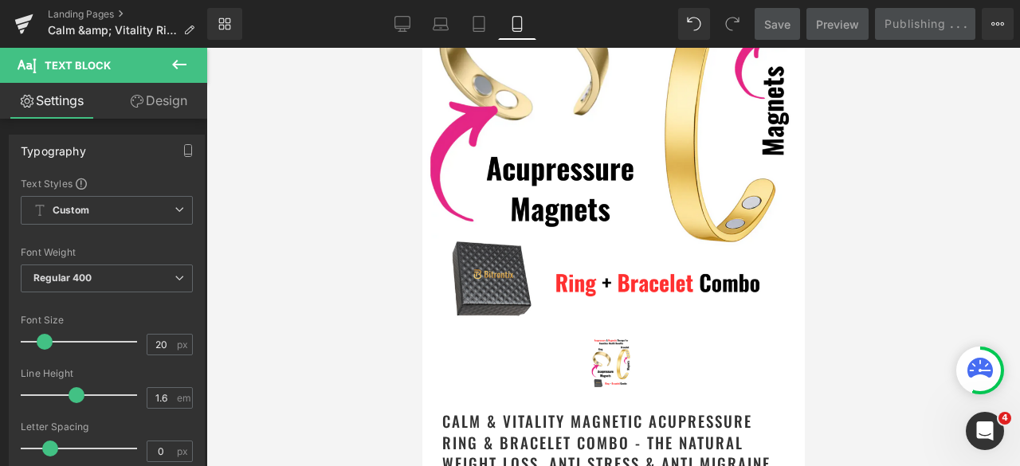
click at [601, 25] on div "Library Mobile Desktop Laptop Tablet Mobile Save Preview Publishing . . . Sched…" at bounding box center [613, 24] width 813 height 32
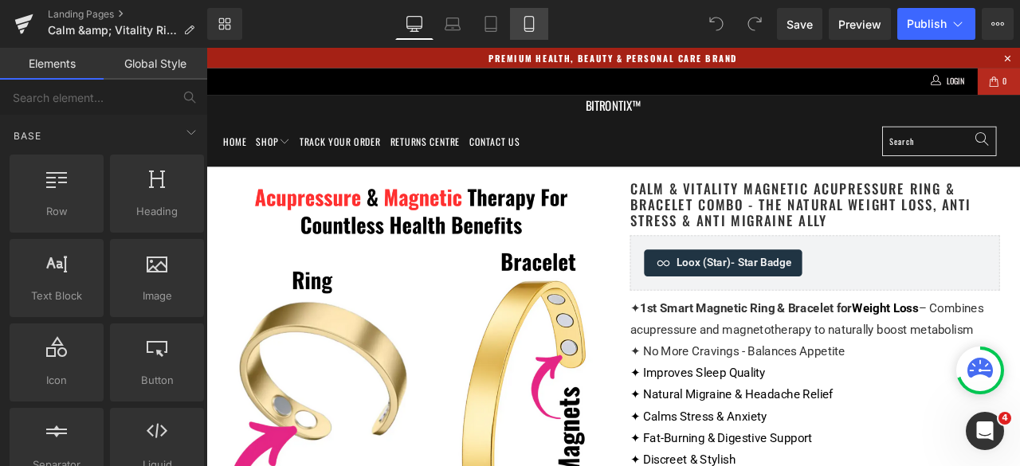
click at [544, 25] on link "Mobile" at bounding box center [529, 24] width 38 height 32
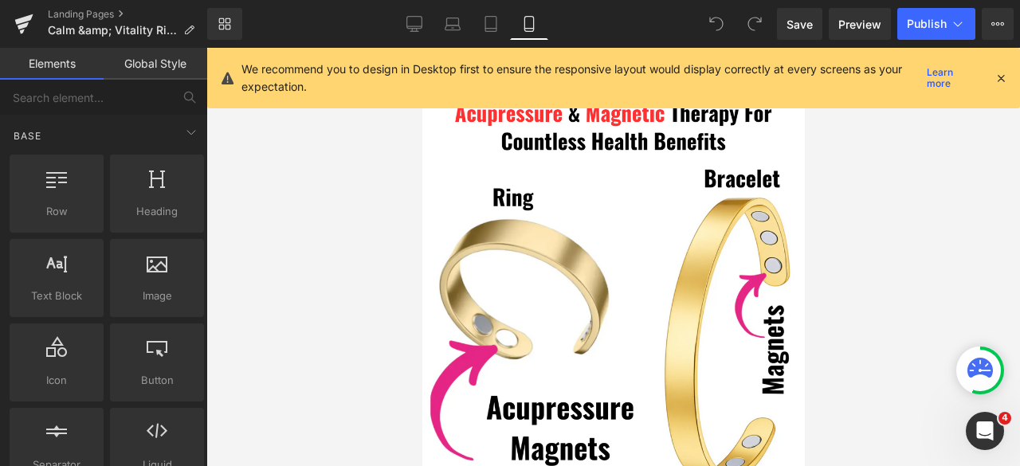
click at [1001, 76] on icon at bounding box center [1001, 78] width 14 height 14
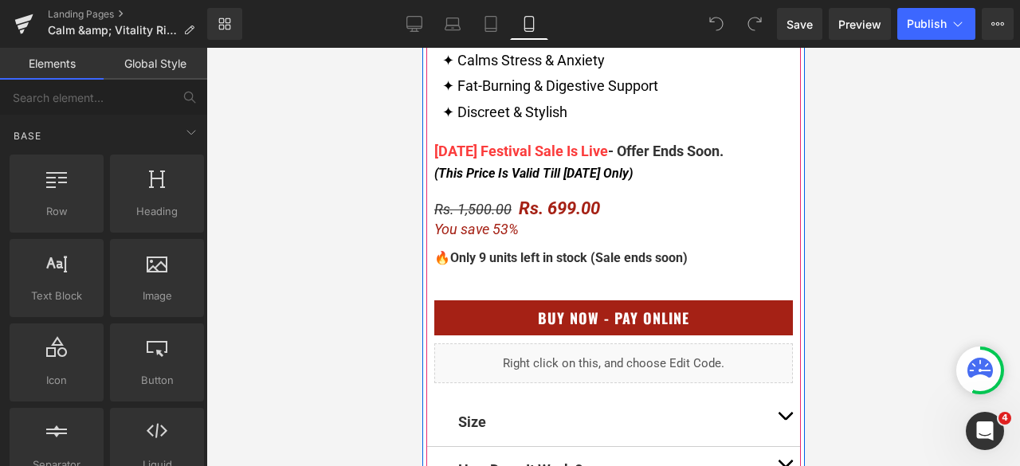
scroll to position [957, 0]
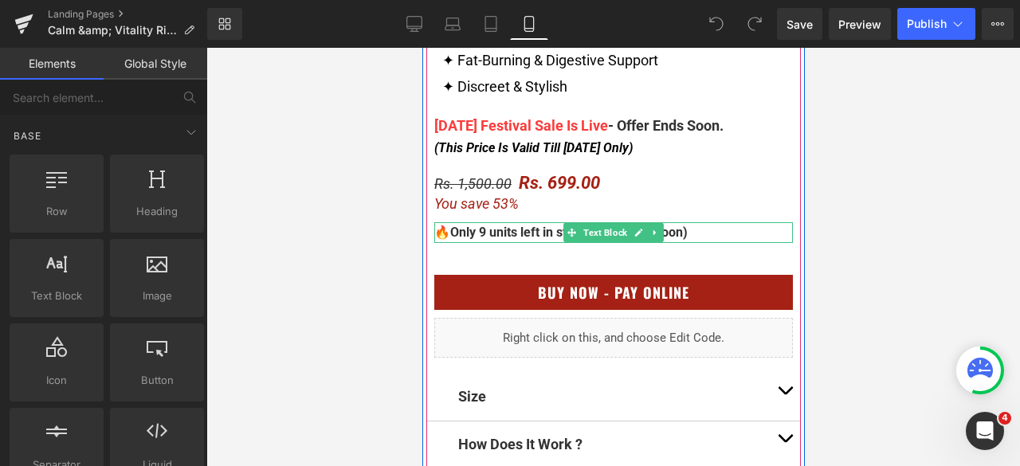
click at [478, 234] on span "Only 9 units left in stock (Sale ends soon)" at bounding box center [569, 232] width 238 height 15
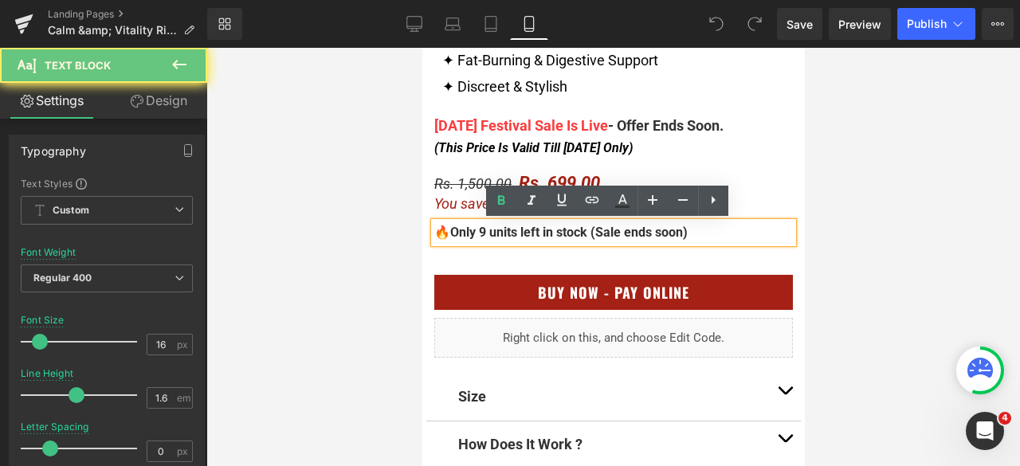
click at [475, 234] on span "Only 9 units left in stock (Sale ends soon)" at bounding box center [569, 232] width 238 height 15
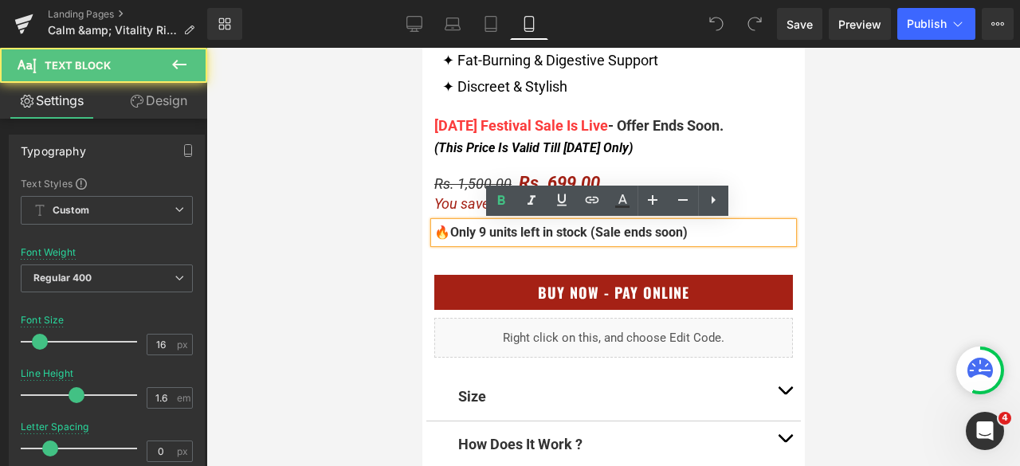
click at [478, 236] on span "Only 9 units left in stock (Sale ends soon)" at bounding box center [569, 232] width 238 height 15
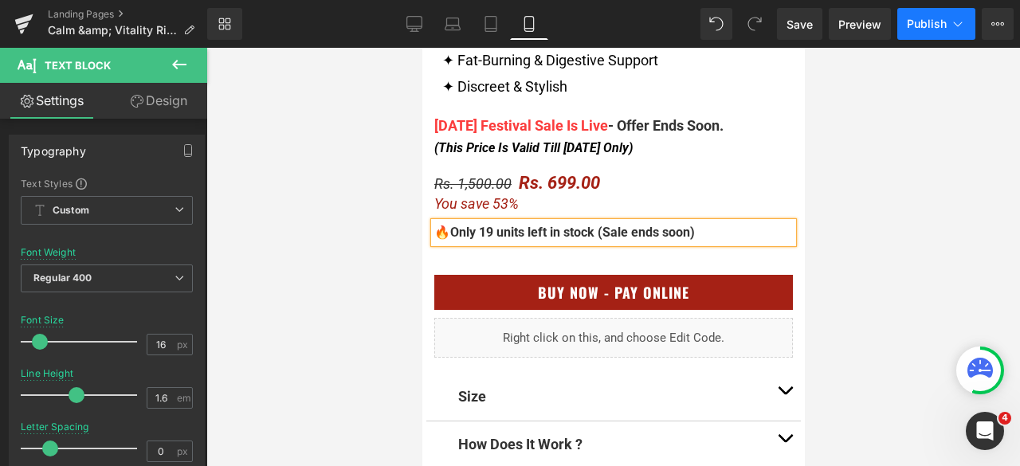
click at [923, 16] on button "Publish" at bounding box center [937, 24] width 78 height 32
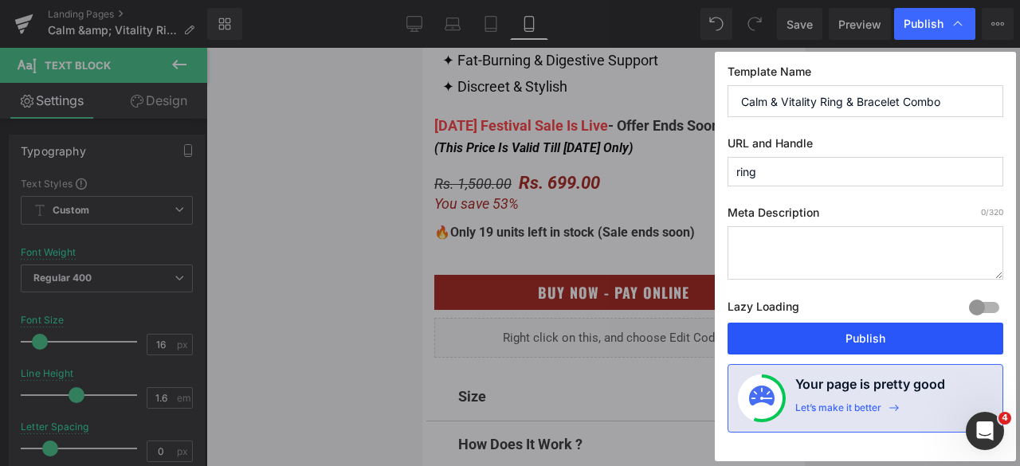
drag, startPoint x: 856, startPoint y: 330, endPoint x: 4, endPoint y: 14, distance: 908.8
click at [856, 330] on button "Publish" at bounding box center [866, 339] width 276 height 32
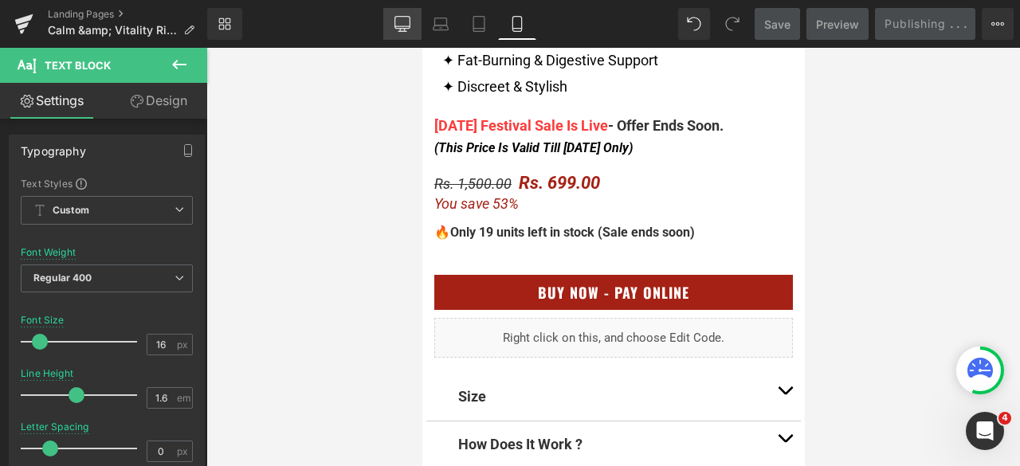
click at [392, 25] on link "Desktop" at bounding box center [402, 24] width 38 height 32
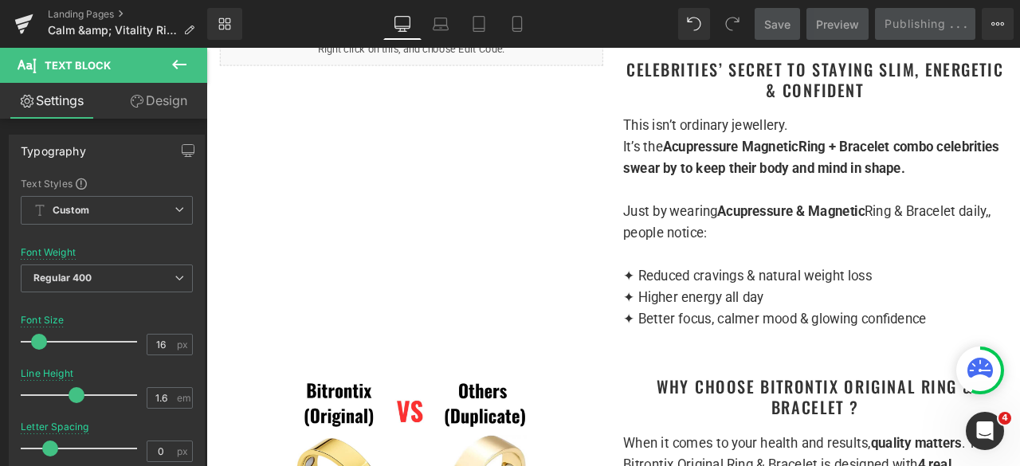
click at [397, 25] on icon at bounding box center [403, 24] width 16 height 16
click at [405, 19] on icon at bounding box center [403, 24] width 16 height 16
click at [407, 29] on icon at bounding box center [403, 24] width 16 height 16
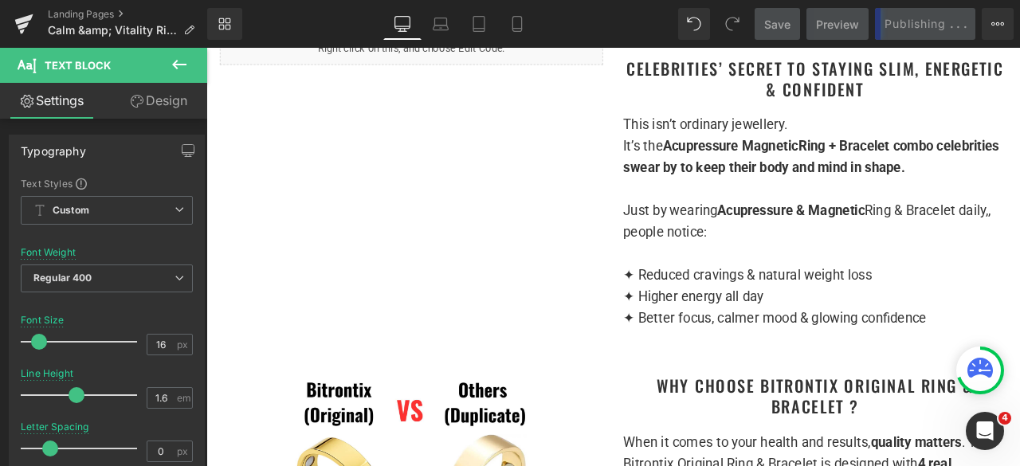
click at [407, 29] on icon at bounding box center [403, 24] width 16 height 16
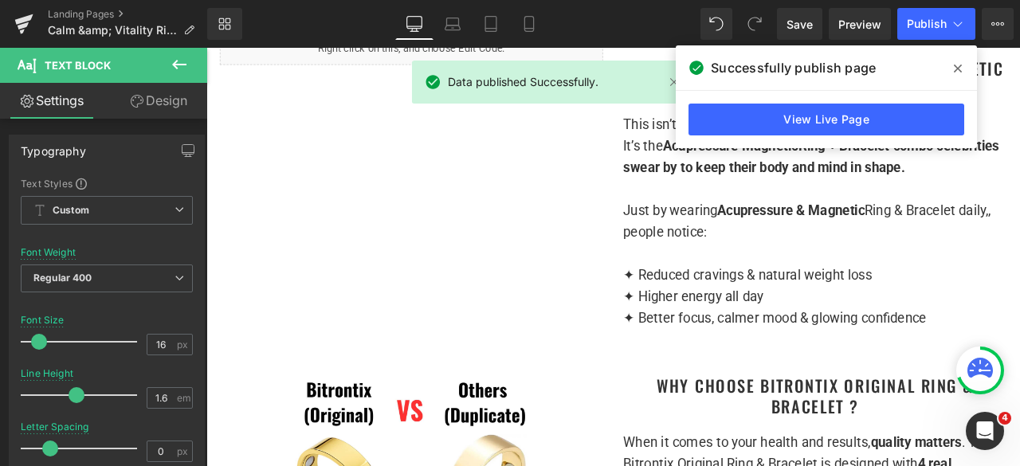
click at [402, 25] on link "Desktop" at bounding box center [414, 24] width 38 height 32
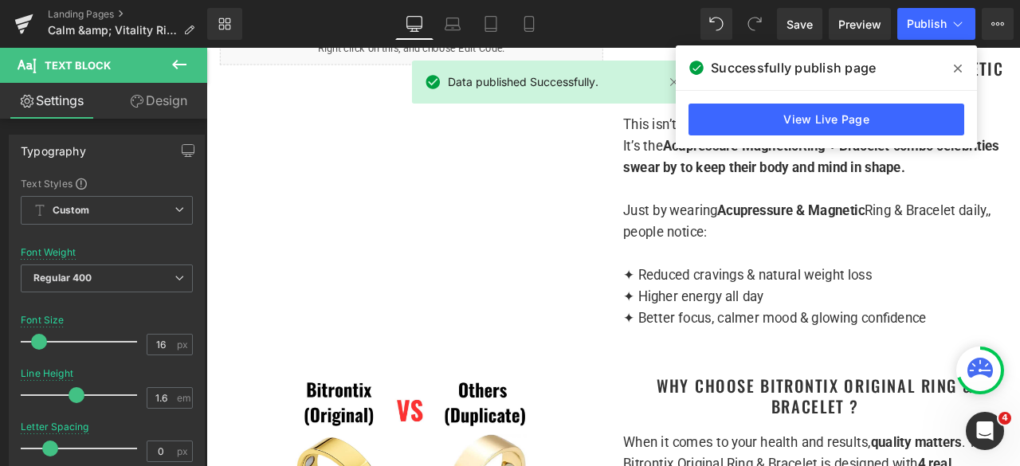
click at [402, 25] on link "Desktop" at bounding box center [414, 24] width 38 height 32
click at [403, 22] on link "Desktop" at bounding box center [414, 24] width 38 height 32
click at [411, 20] on icon at bounding box center [415, 24] width 16 height 16
